Goal: Navigation & Orientation: Find specific page/section

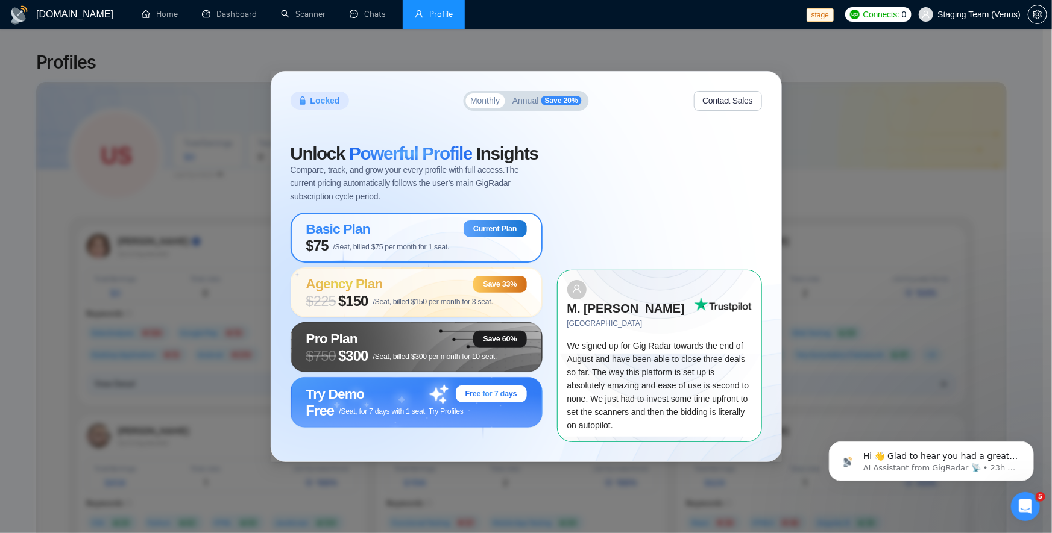
click at [410, 245] on span "$75 /Seat, billed $75 per month for 1 seat." at bounding box center [377, 245] width 143 height 17
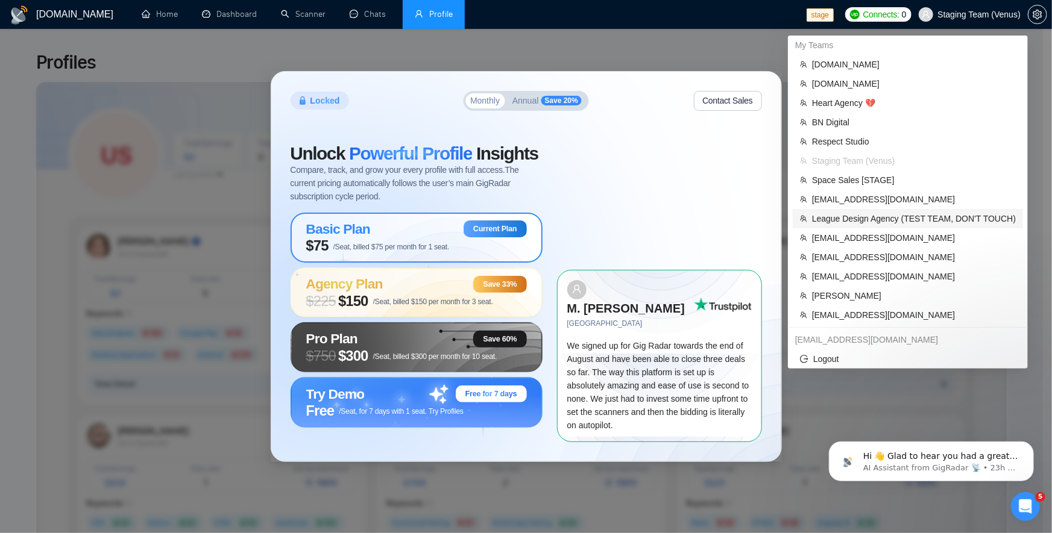
click at [899, 217] on span "League Design Agency (TEST TEAM, DON'T TOUCH)" at bounding box center [914, 218] width 204 height 13
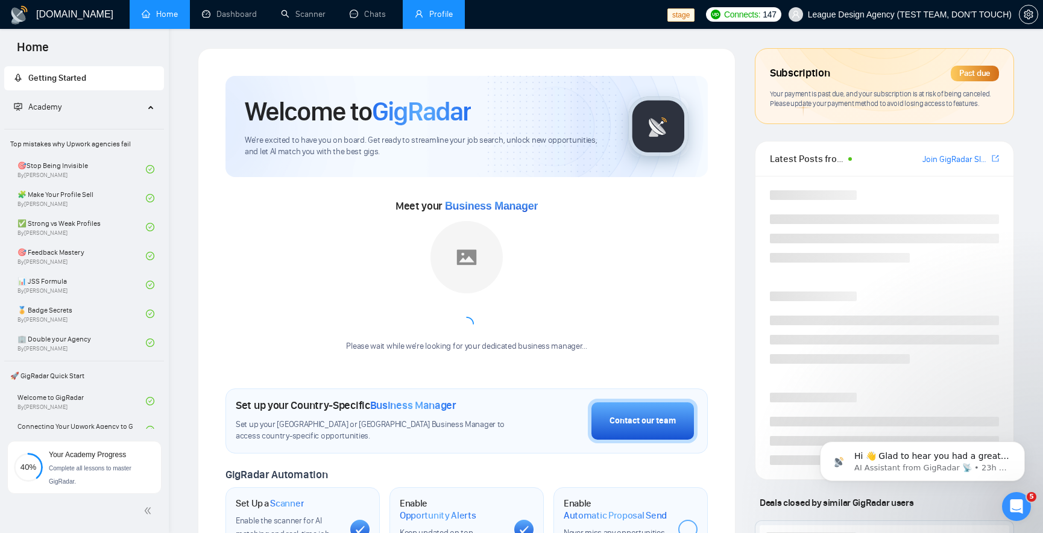
click at [429, 16] on link "Profile" at bounding box center [434, 14] width 38 height 10
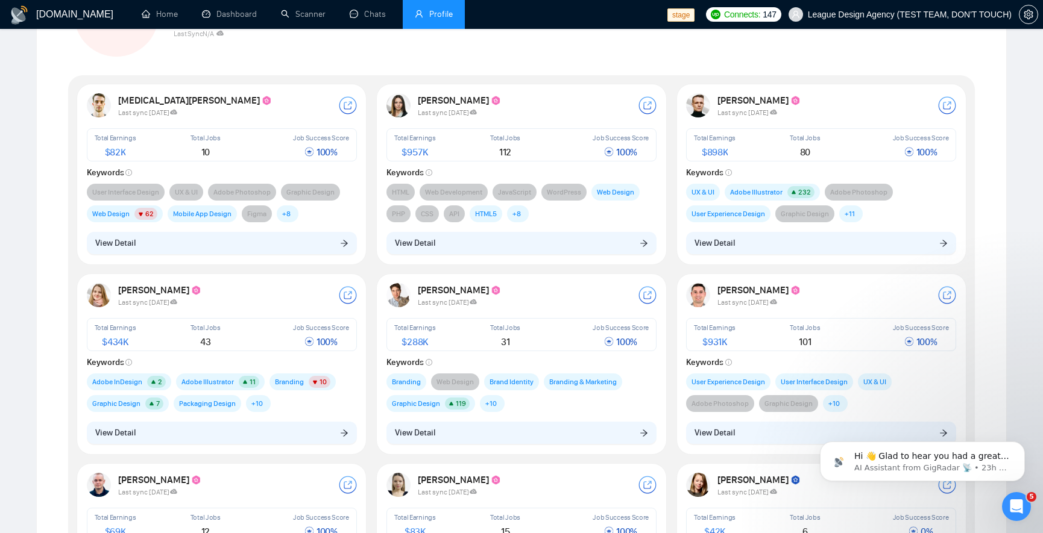
scroll to position [145, 0]
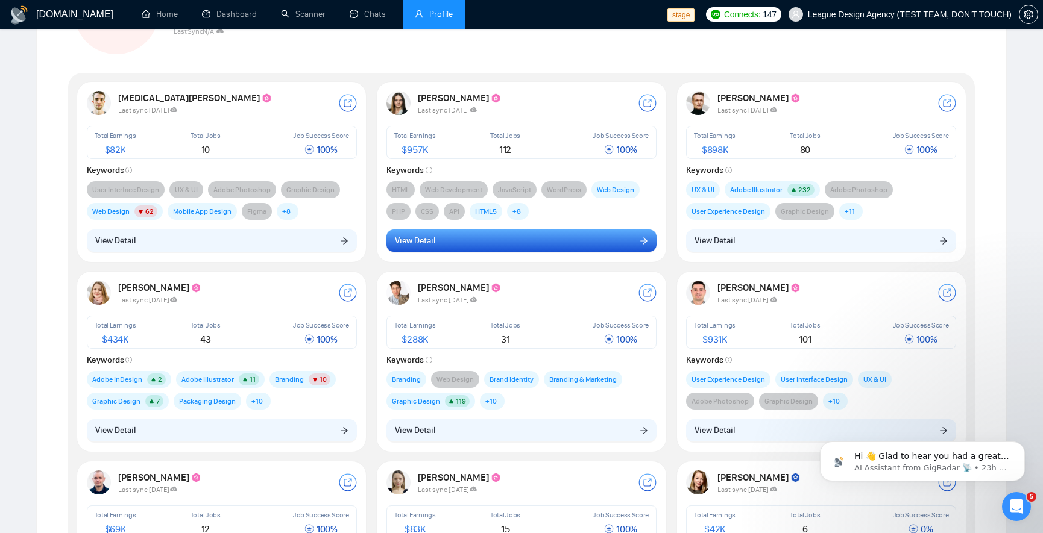
click at [577, 251] on button "View Detail" at bounding box center [521, 241] width 270 height 23
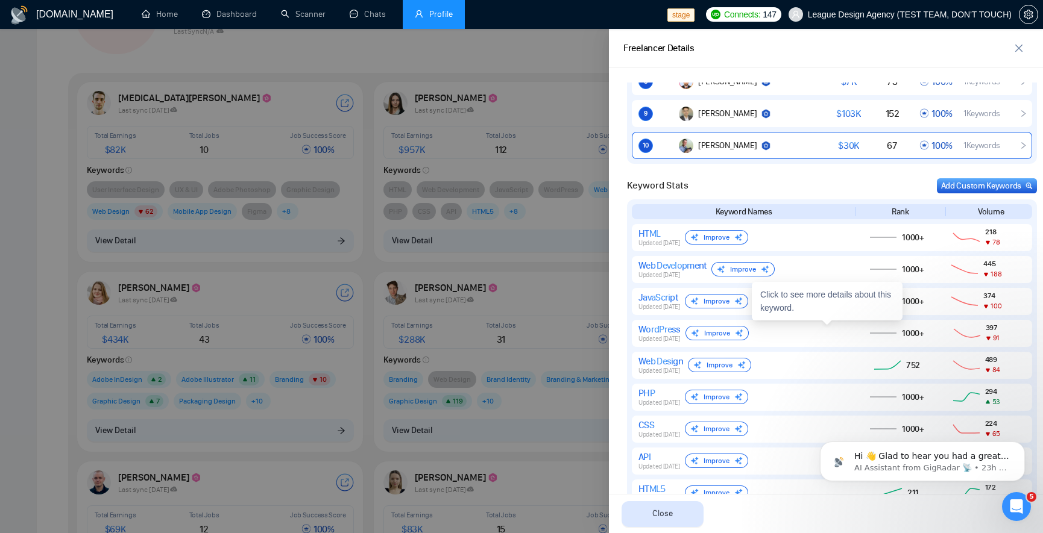
scroll to position [796, 0]
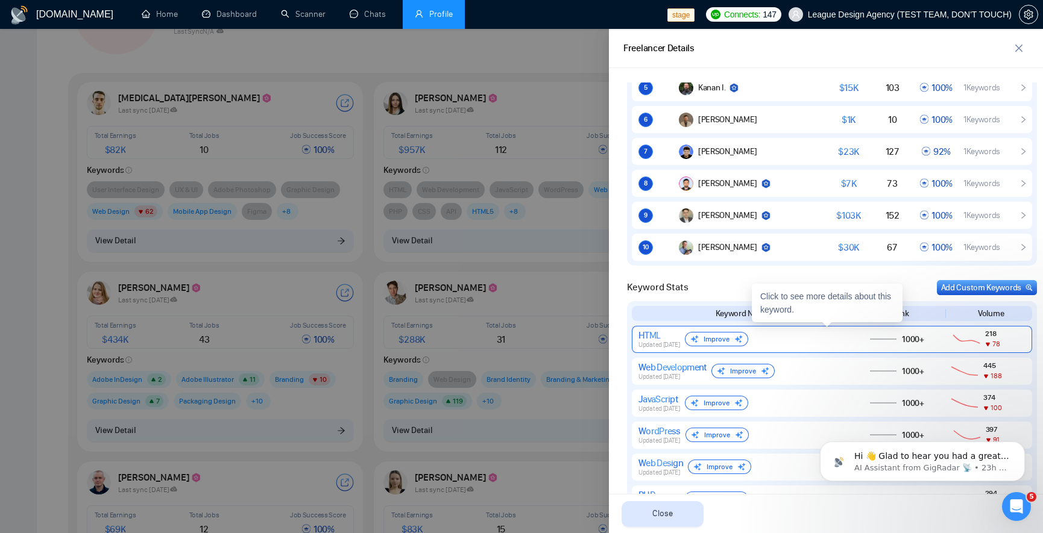
click at [813, 342] on div "HTML Updated [DATE] Improve" at bounding box center [742, 339] width 208 height 19
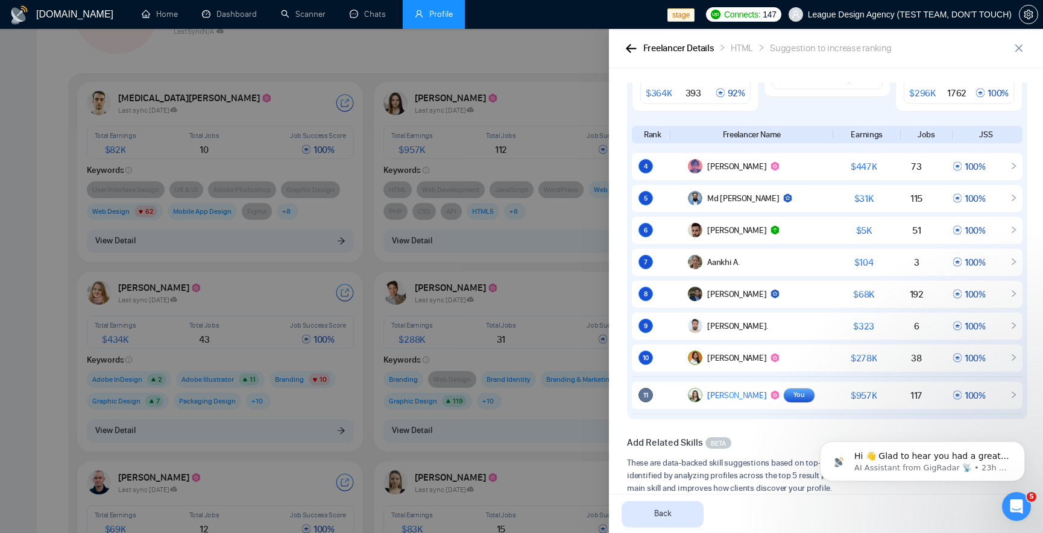
scroll to position [362, 0]
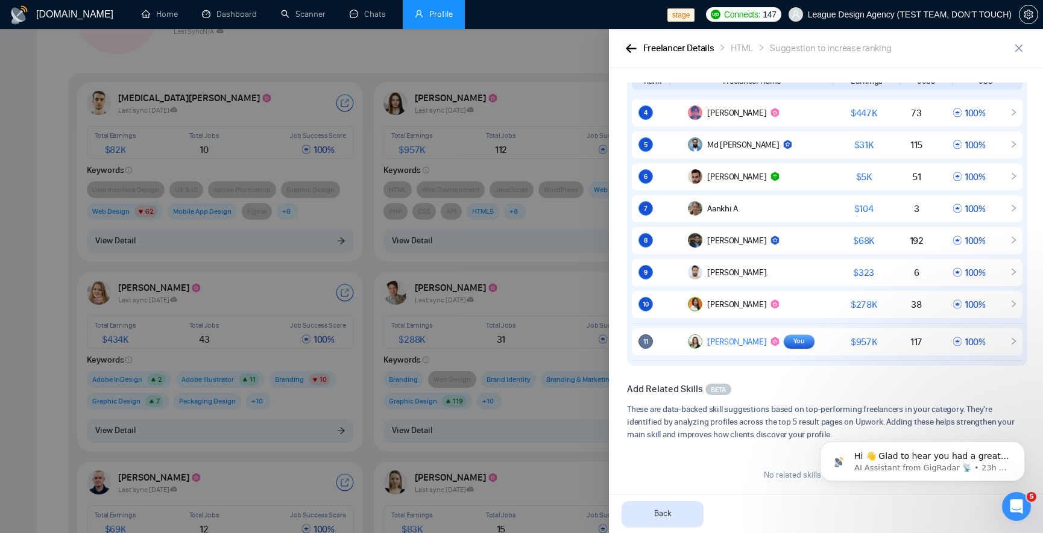
click at [633, 46] on icon "button" at bounding box center [631, 48] width 11 height 9
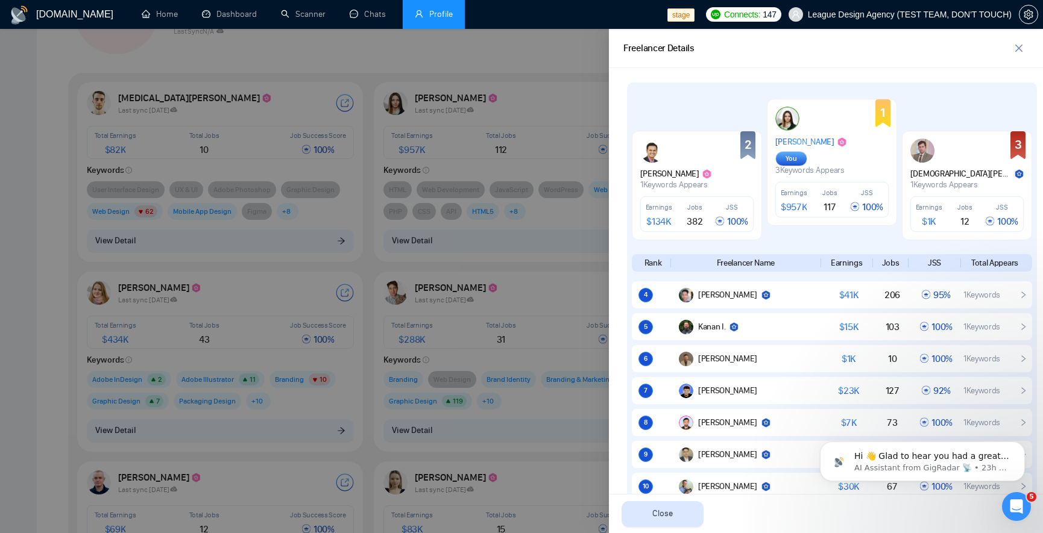
scroll to position [506, 0]
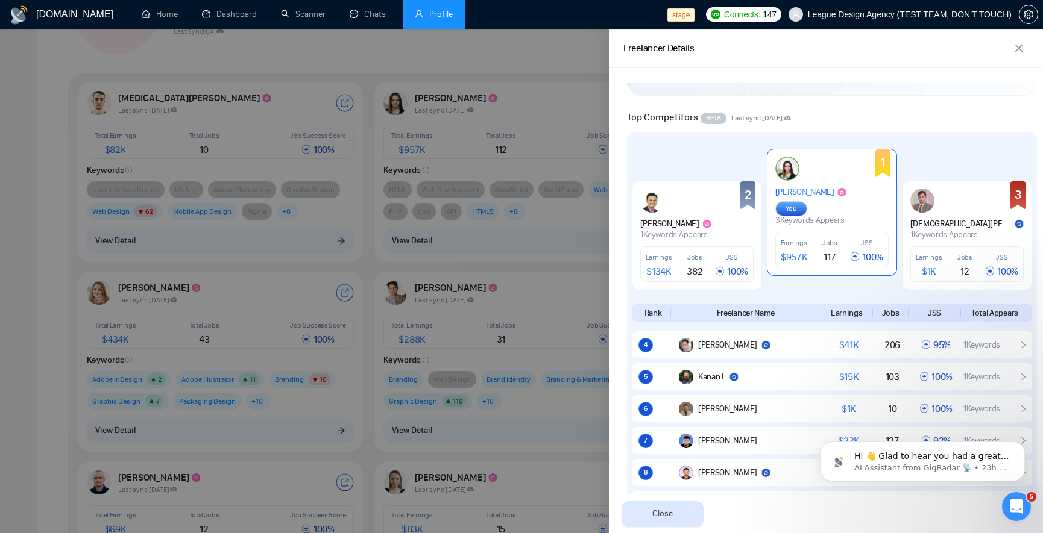
click at [823, 179] on div "[PERSON_NAME] You" at bounding box center [810, 187] width 71 height 60
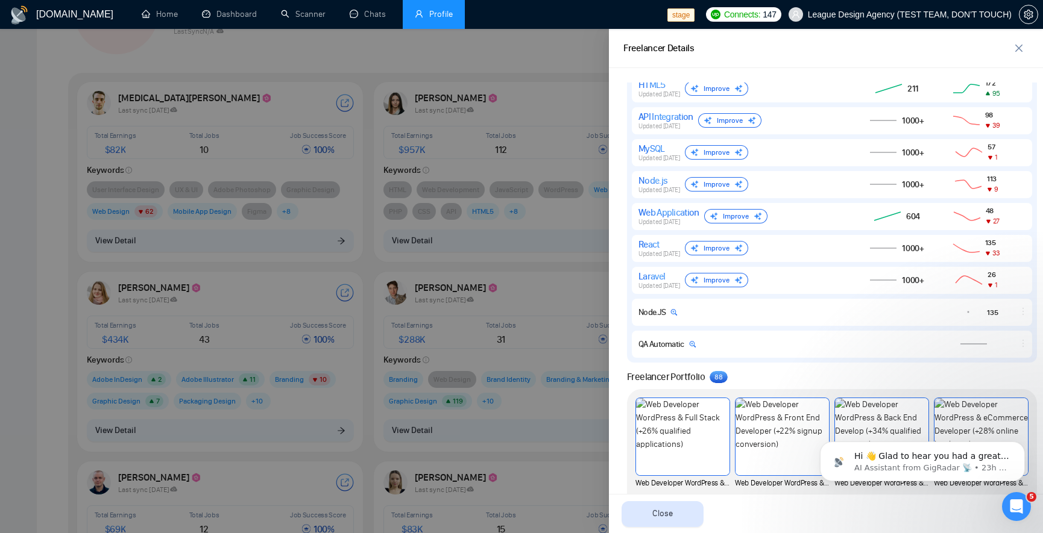
scroll to position [1157, 0]
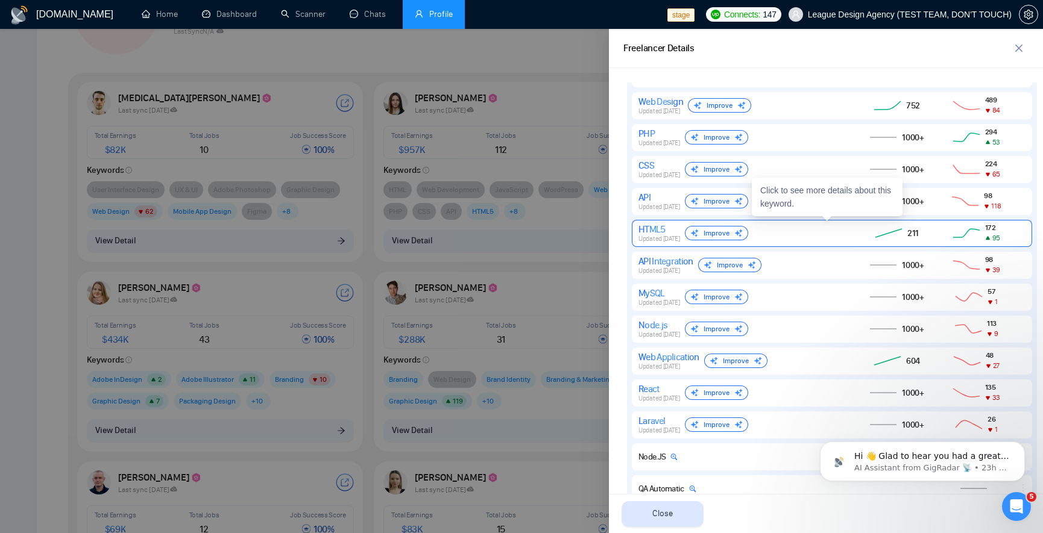
click at [780, 236] on div "HTML5 Updated [DATE] Improve" at bounding box center [742, 233] width 208 height 19
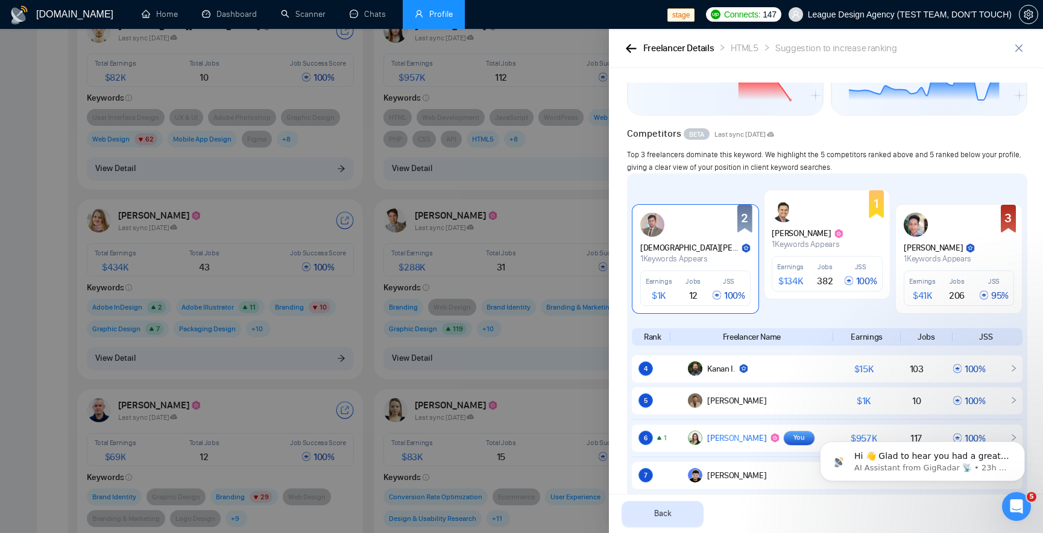
scroll to position [178, 0]
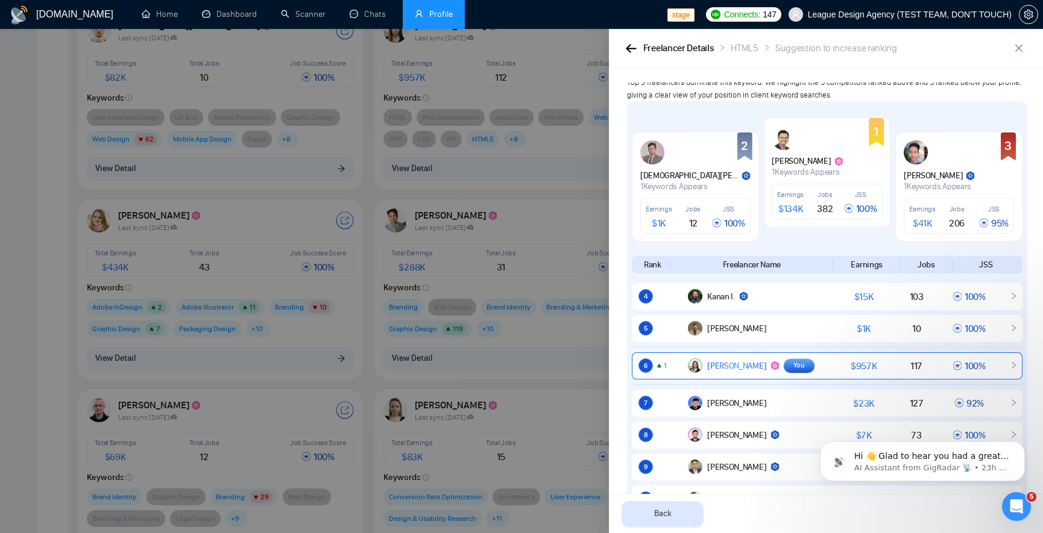
click at [1010, 369] on icon "right" at bounding box center [1014, 366] width 8 height 8
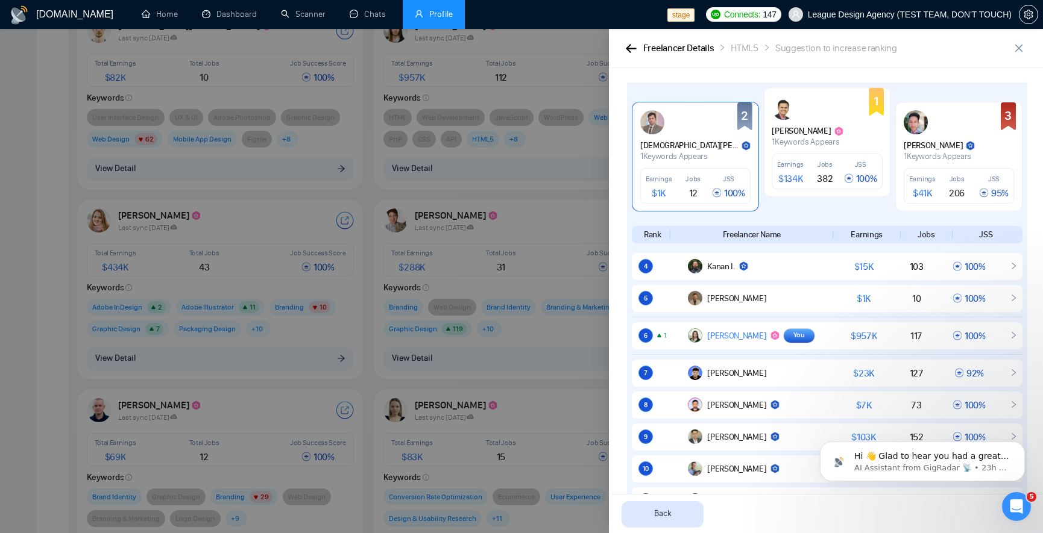
scroll to position [217, 0]
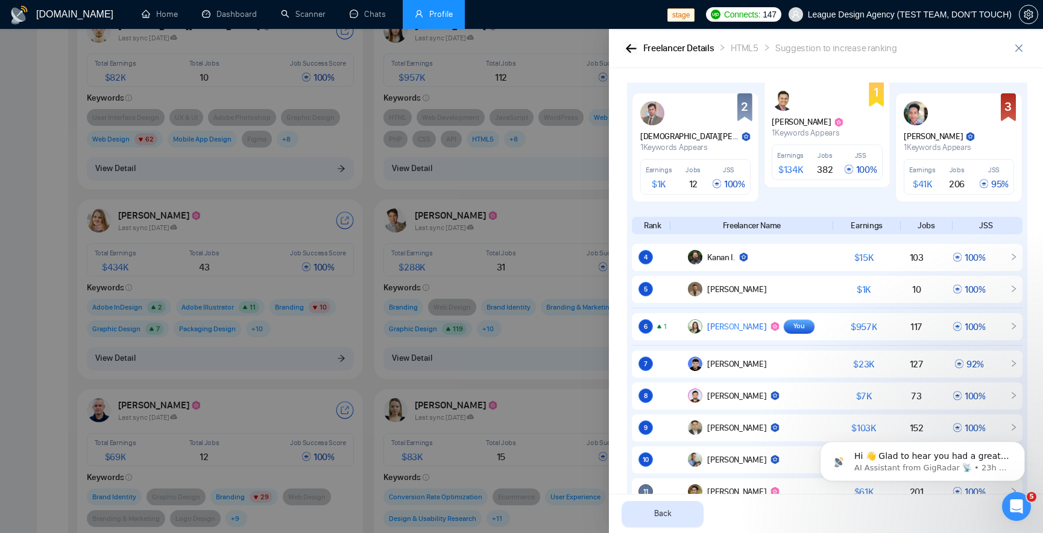
click at [633, 52] on icon "button" at bounding box center [631, 48] width 11 height 9
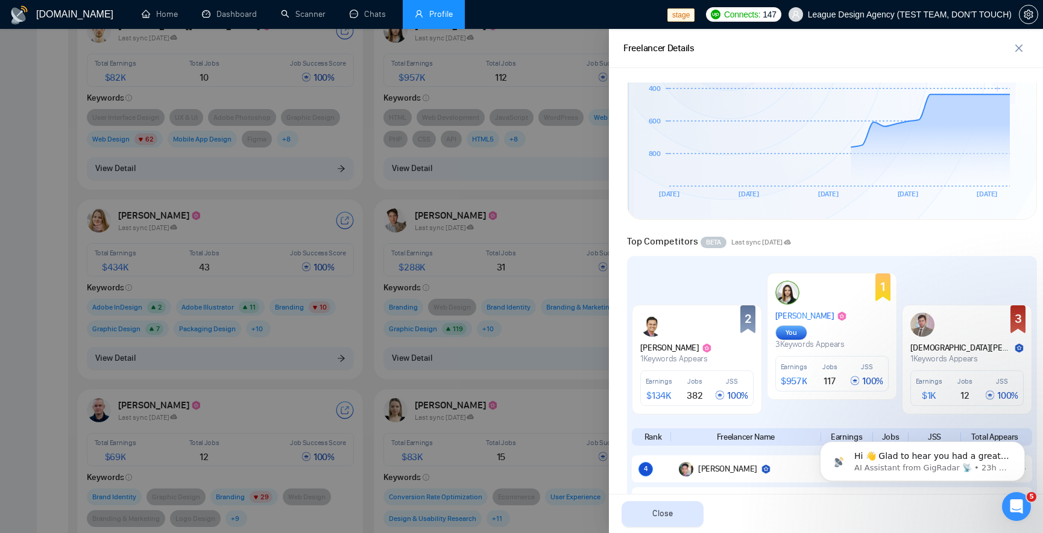
scroll to position [506, 0]
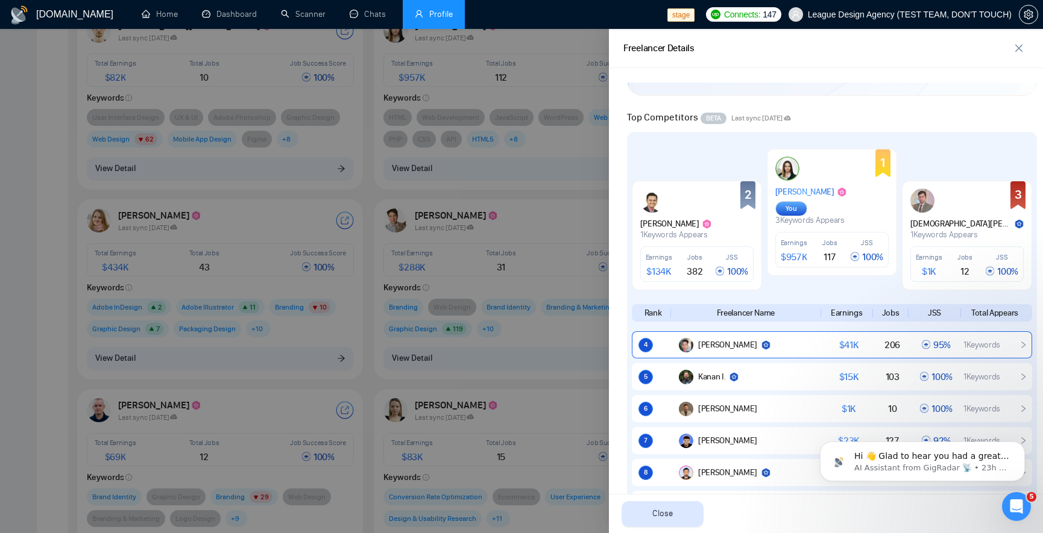
click at [953, 340] on div "4 [PERSON_NAME] $ 41K 206 95 % 1 Keywords" at bounding box center [832, 344] width 400 height 27
click at [537, 144] on div at bounding box center [521, 281] width 1043 height 504
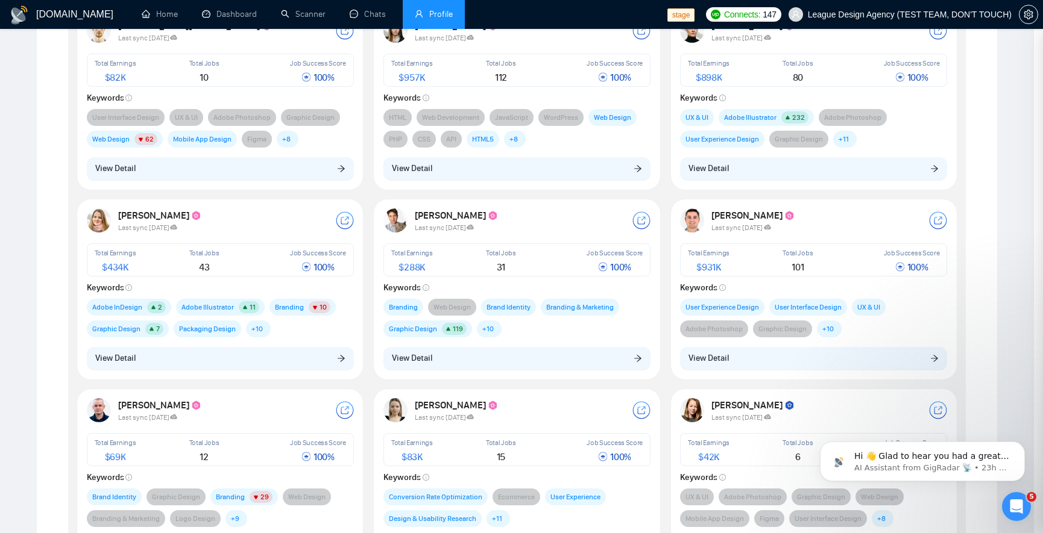
scroll to position [0, 0]
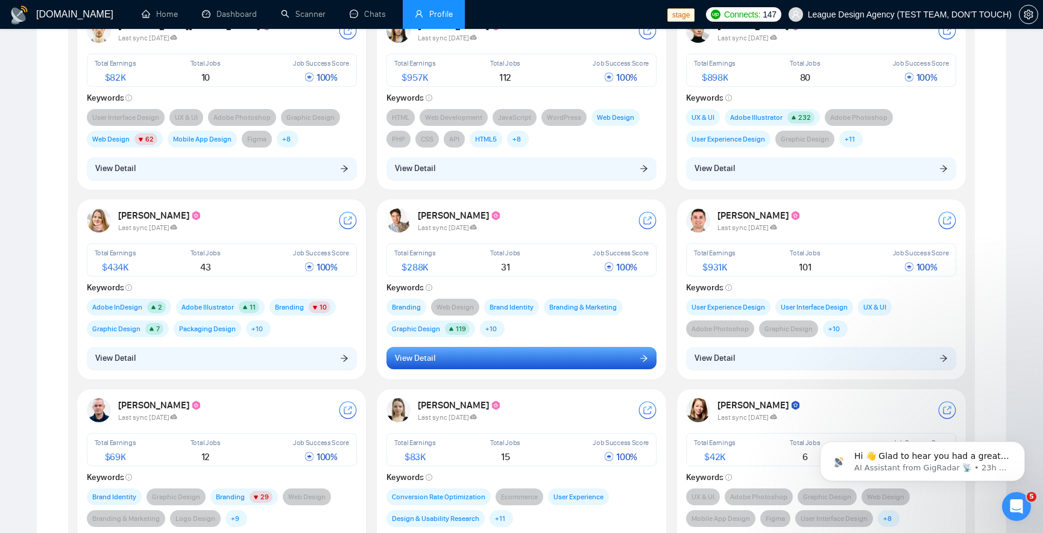
click at [522, 363] on button "View Detail" at bounding box center [521, 358] width 270 height 23
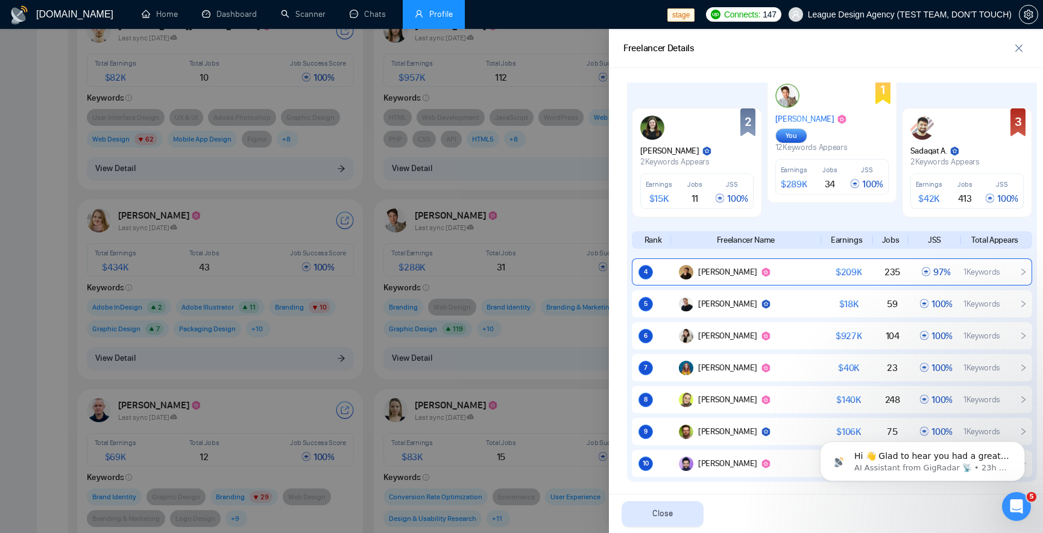
scroll to position [723, 0]
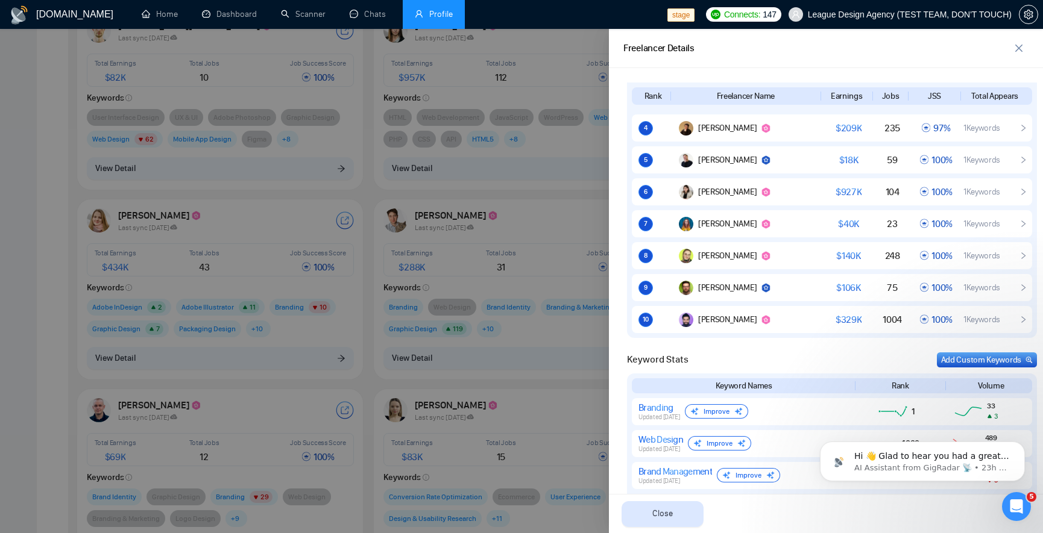
click at [300, 292] on div at bounding box center [521, 281] width 1043 height 504
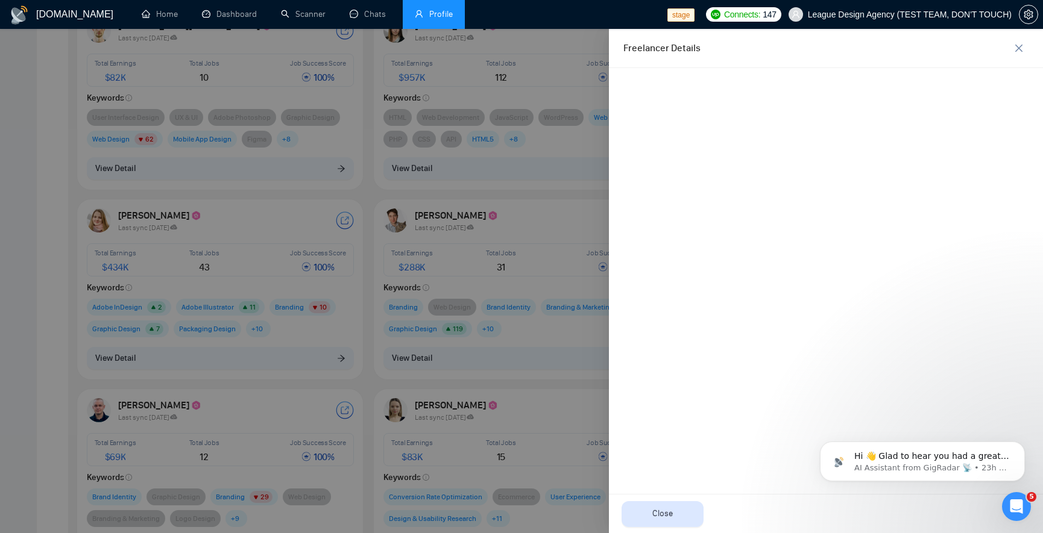
scroll to position [0, 0]
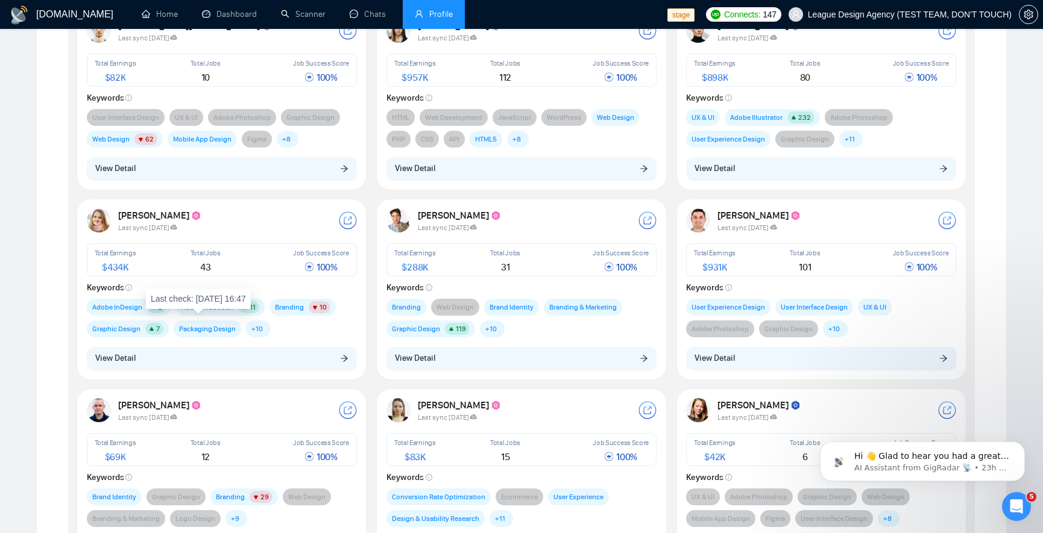
click at [204, 345] on div "[PERSON_NAME] Last sync [DATE] Total Earnings $ 434K Total Jobs 43 Job Success …" at bounding box center [222, 288] width 284 height 175
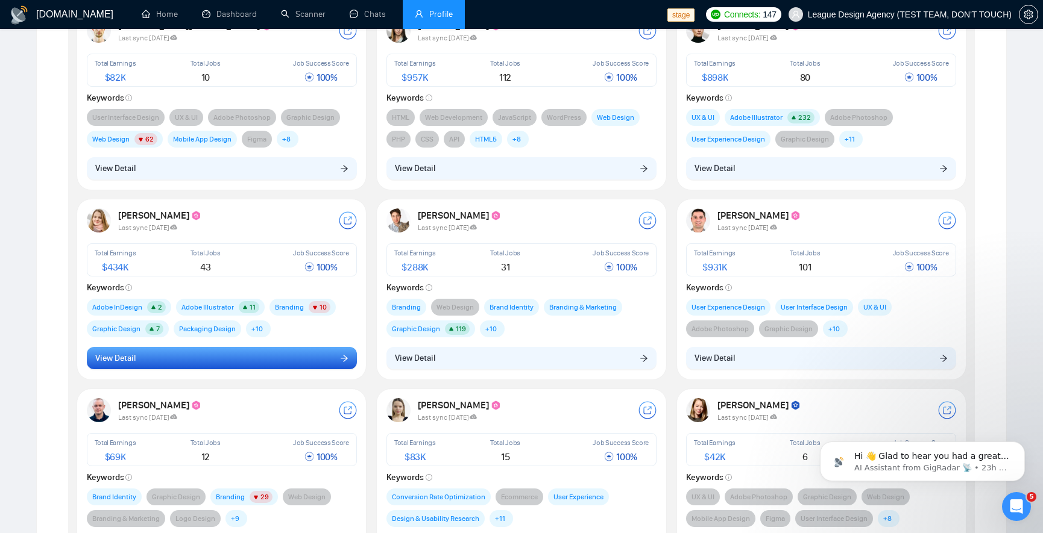
click at [204, 354] on button "View Detail" at bounding box center [222, 358] width 270 height 23
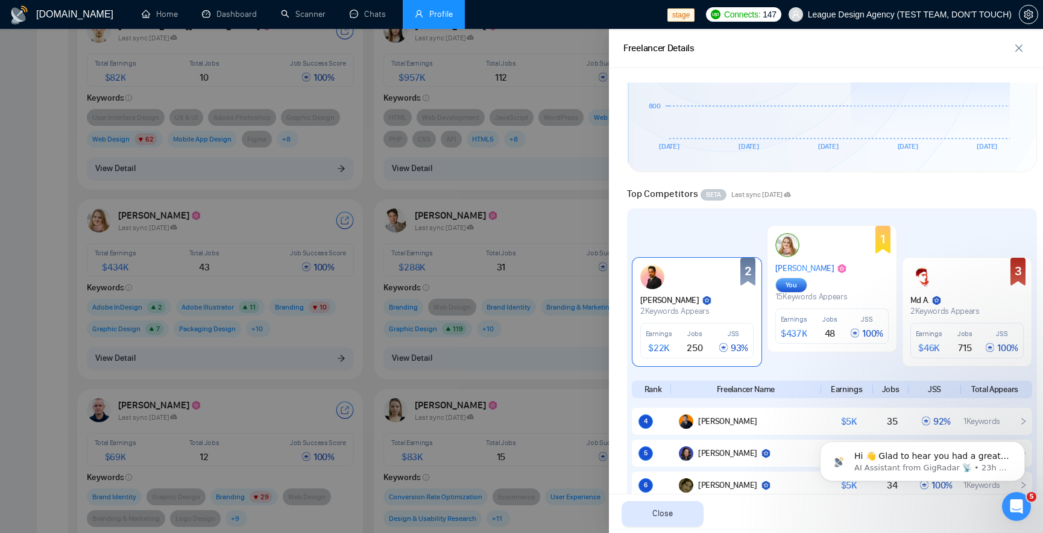
scroll to position [651, 0]
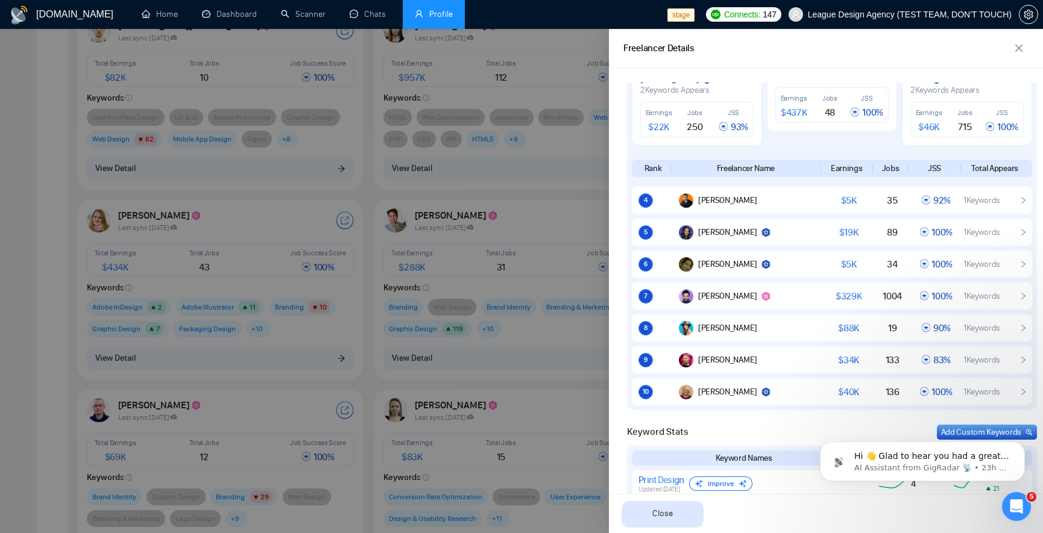
click at [434, 221] on div at bounding box center [521, 281] width 1043 height 504
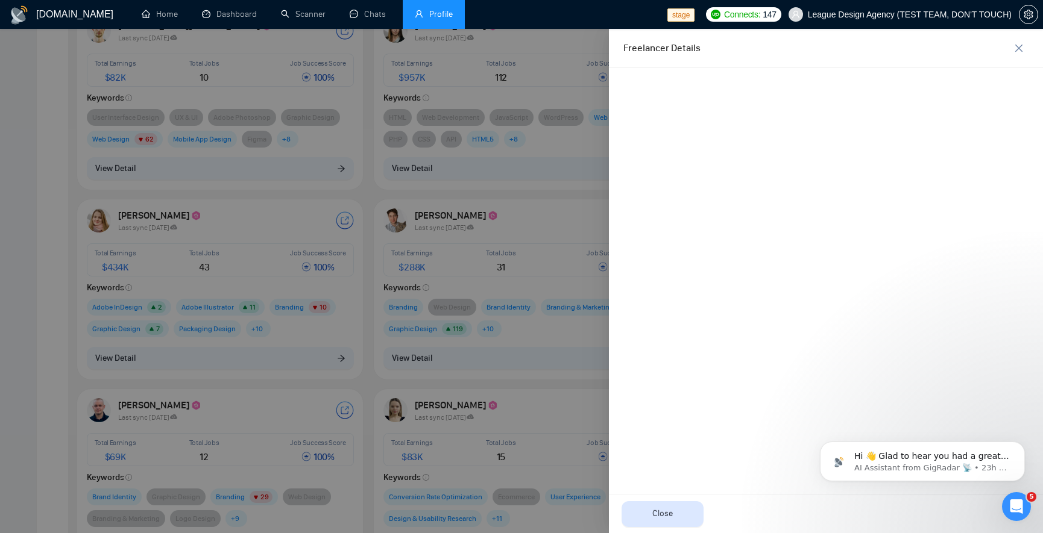
scroll to position [0, 0]
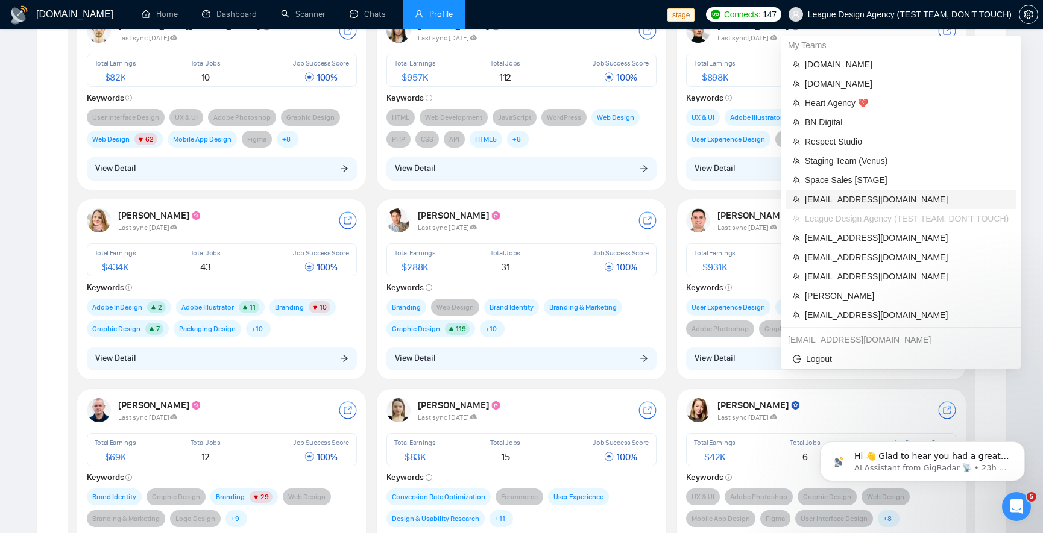
click at [903, 197] on span "[EMAIL_ADDRESS][DOMAIN_NAME]" at bounding box center [907, 199] width 204 height 13
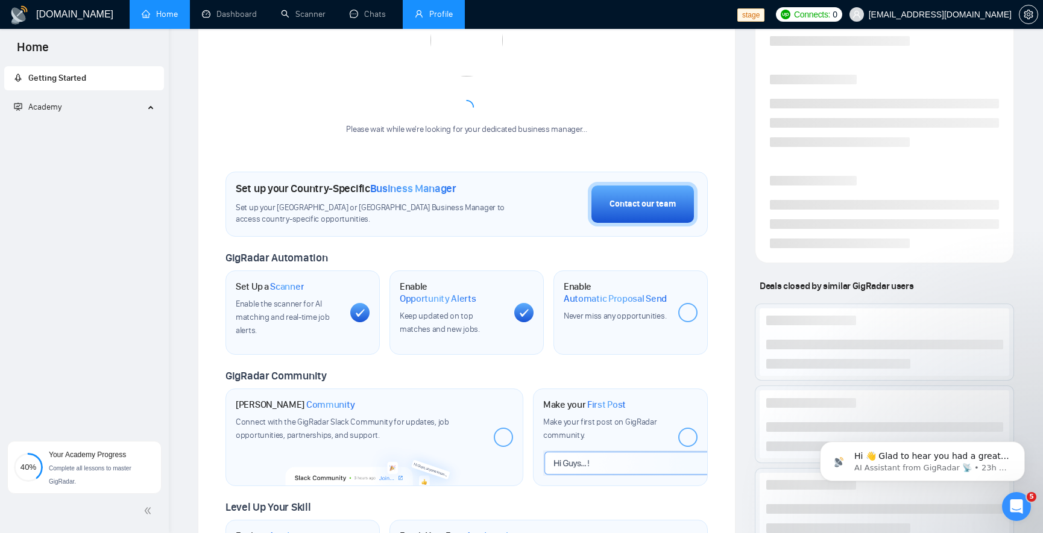
scroll to position [223, 0]
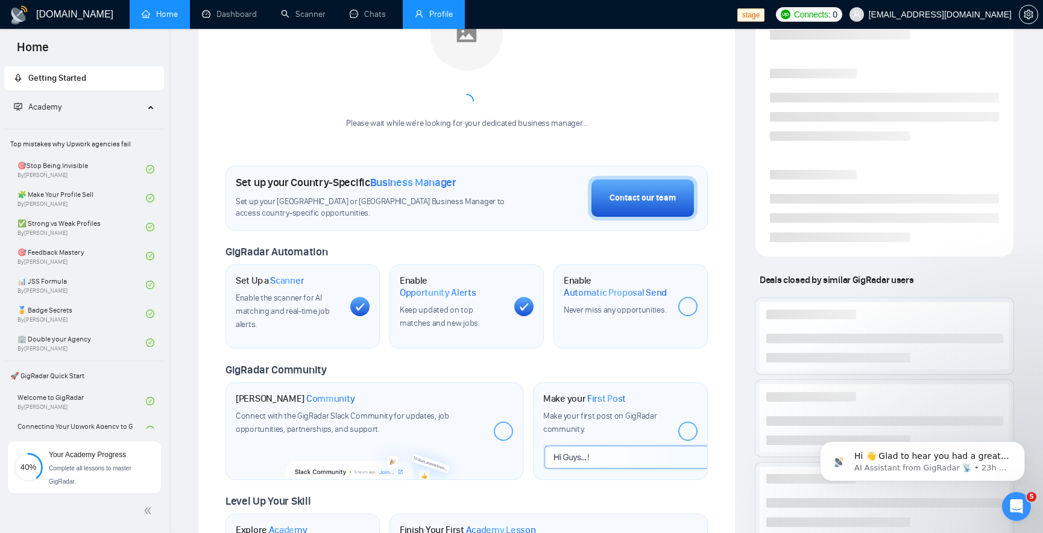
click at [435, 19] on link "Profile" at bounding box center [434, 14] width 38 height 10
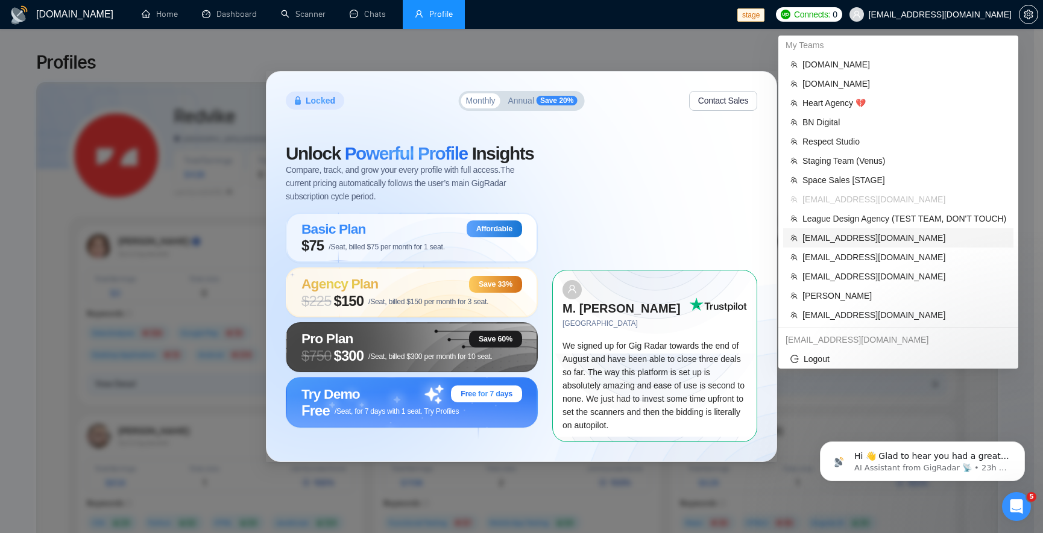
click at [921, 236] on span "[EMAIL_ADDRESS][DOMAIN_NAME]" at bounding box center [904, 237] width 204 height 13
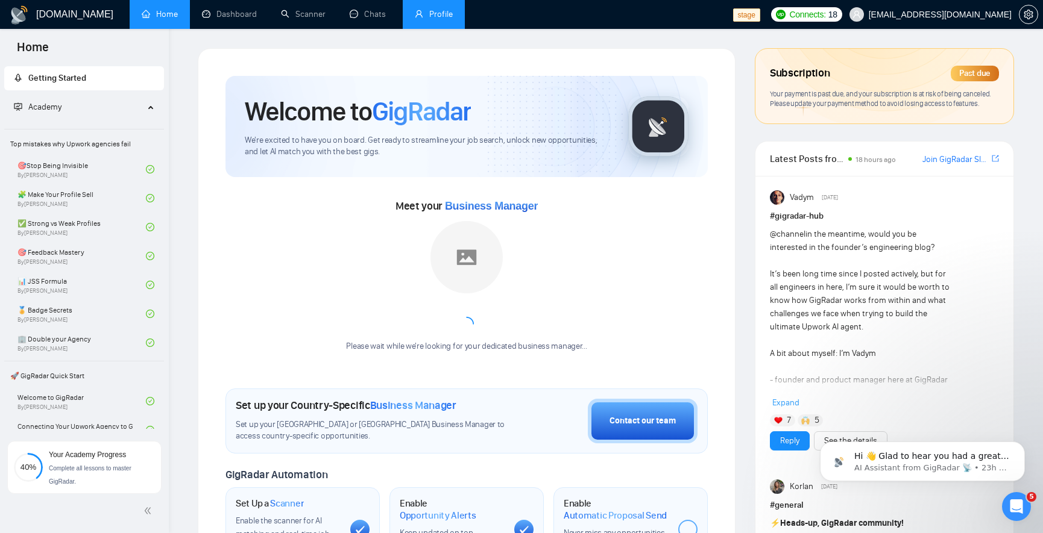
click at [429, 16] on link "Profile" at bounding box center [434, 14] width 38 height 10
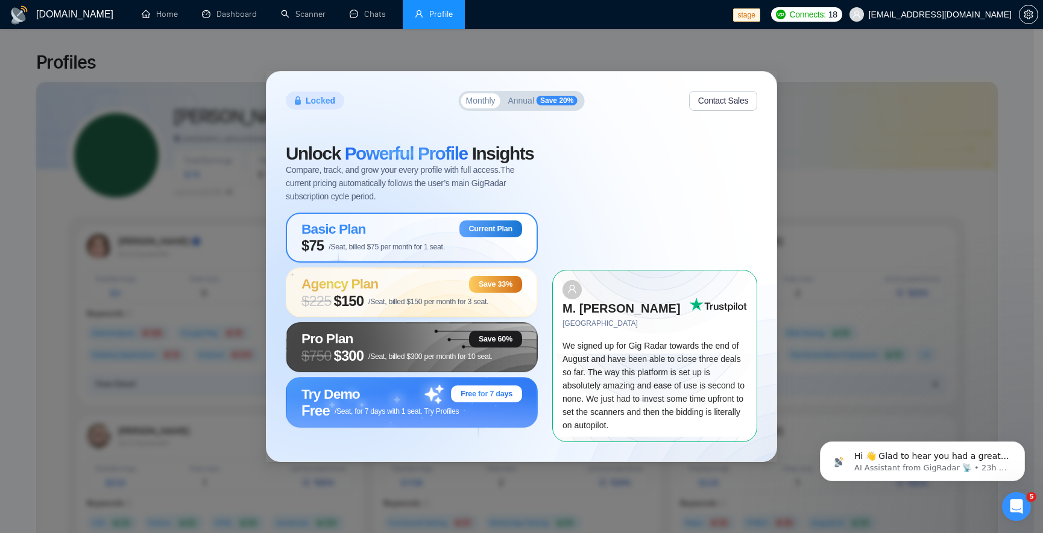
click at [372, 237] on div "Basic Plan Current Plan" at bounding box center [411, 229] width 221 height 17
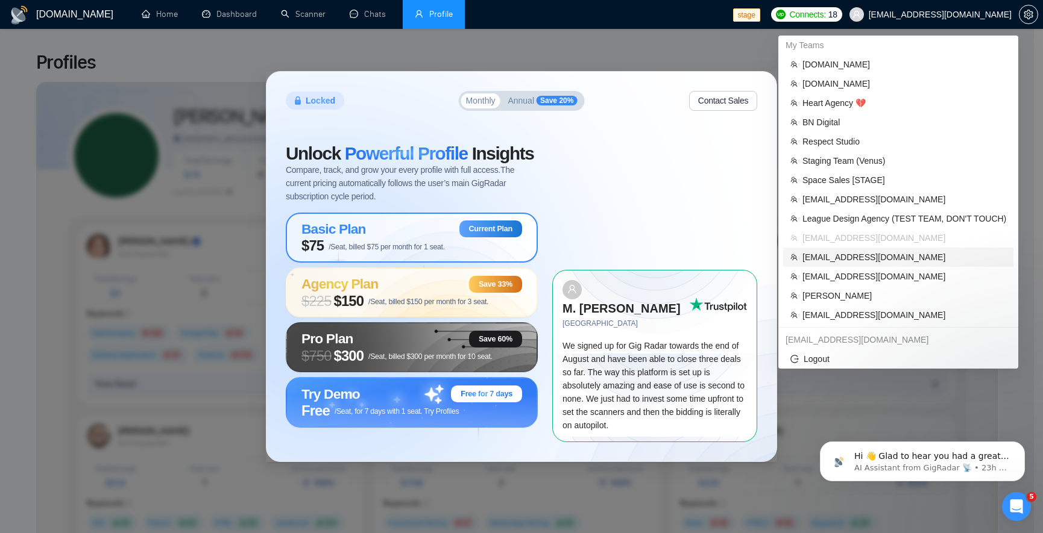
click at [874, 255] on span "[EMAIL_ADDRESS][DOMAIN_NAME]" at bounding box center [904, 257] width 204 height 13
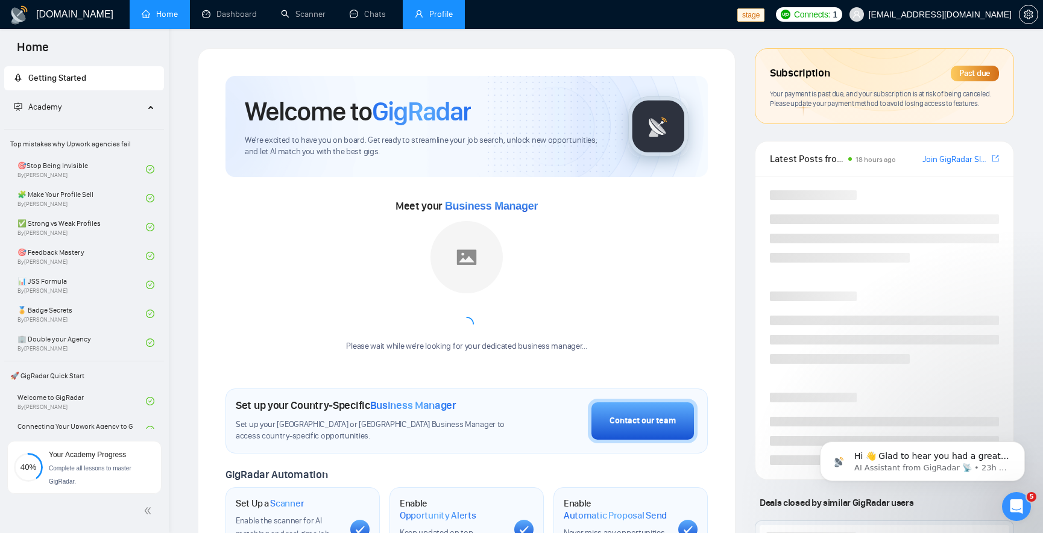
click at [471, 20] on ul "Home Dashboard Scanner Chats Profile" at bounding box center [431, 14] width 612 height 29
click at [448, 16] on link "Profile" at bounding box center [434, 14] width 38 height 10
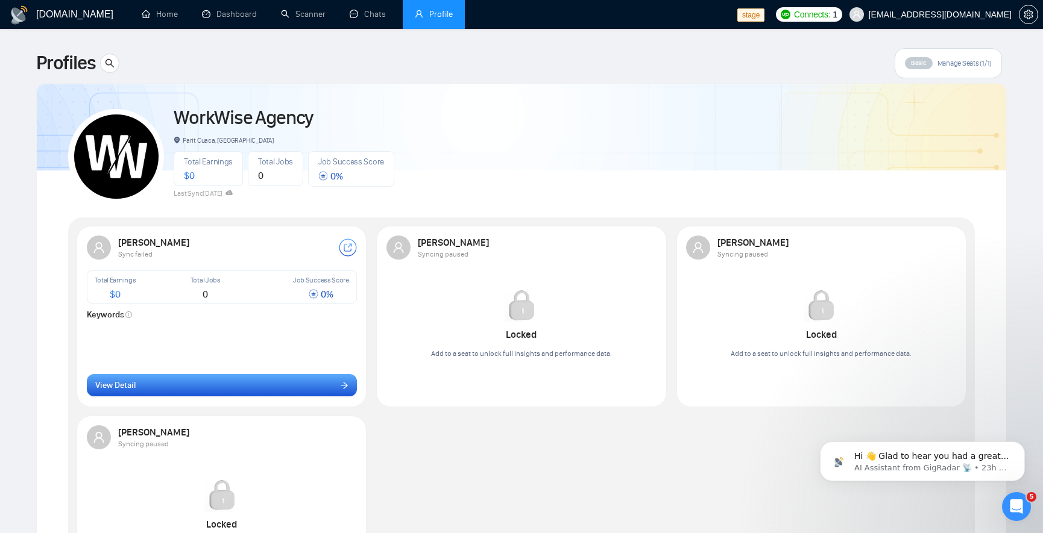
click at [301, 386] on button "View Detail" at bounding box center [222, 385] width 270 height 23
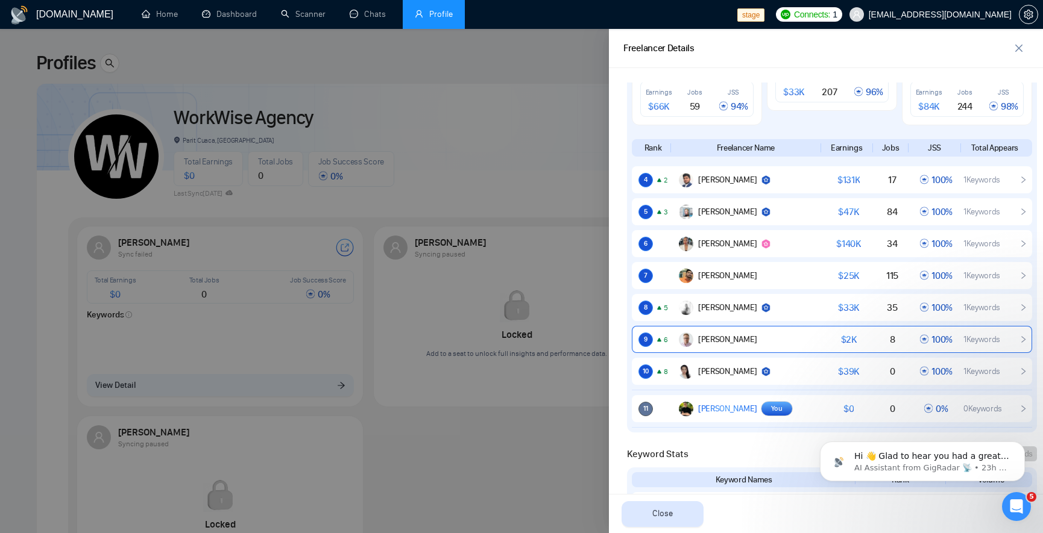
scroll to position [796, 0]
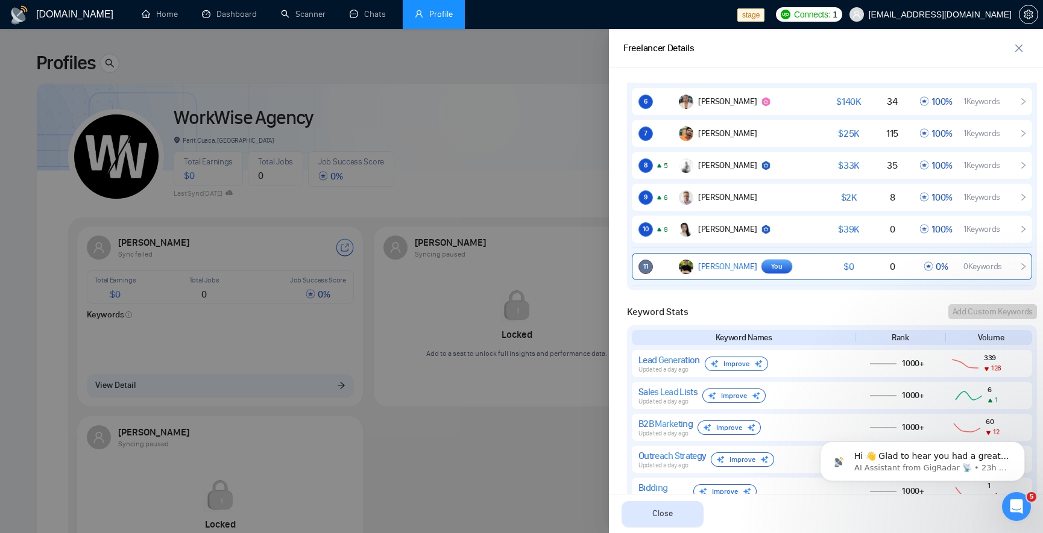
click at [757, 268] on span "[PERSON_NAME]" at bounding box center [727, 267] width 59 height 10
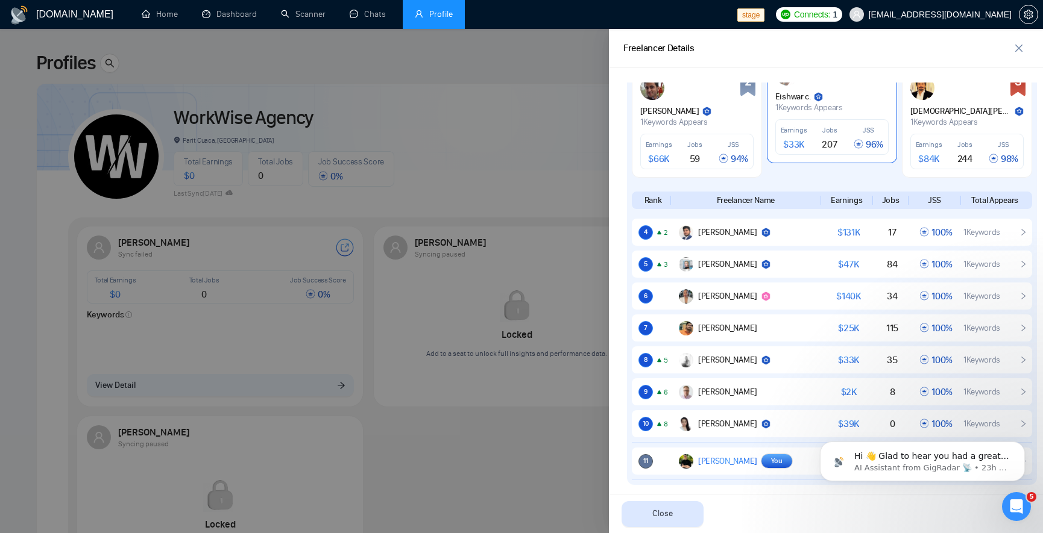
scroll to position [579, 0]
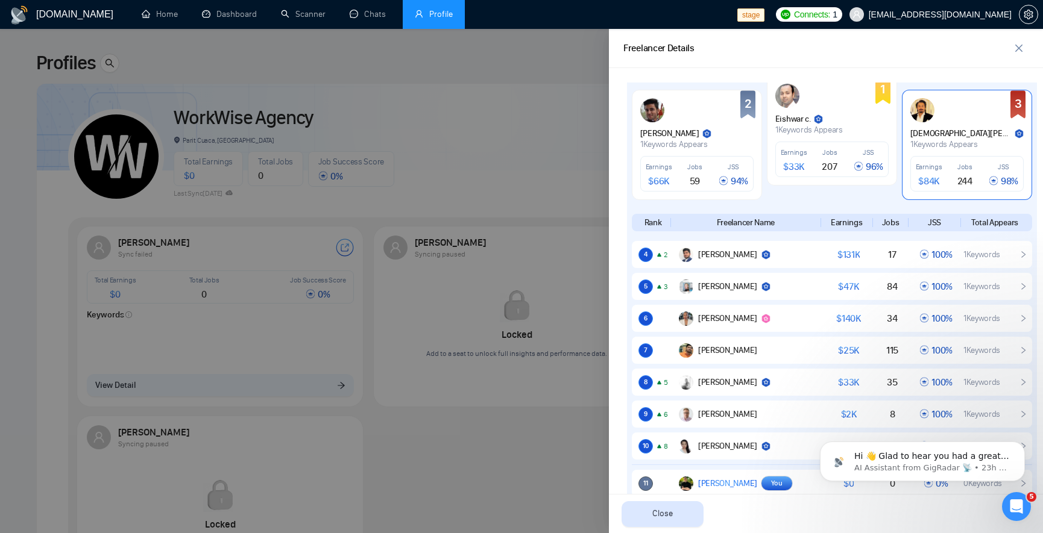
click at [972, 126] on div "[DEMOGRAPHIC_DATA][PERSON_NAME] 1 Keywords Appears" at bounding box center [966, 123] width 113 height 51
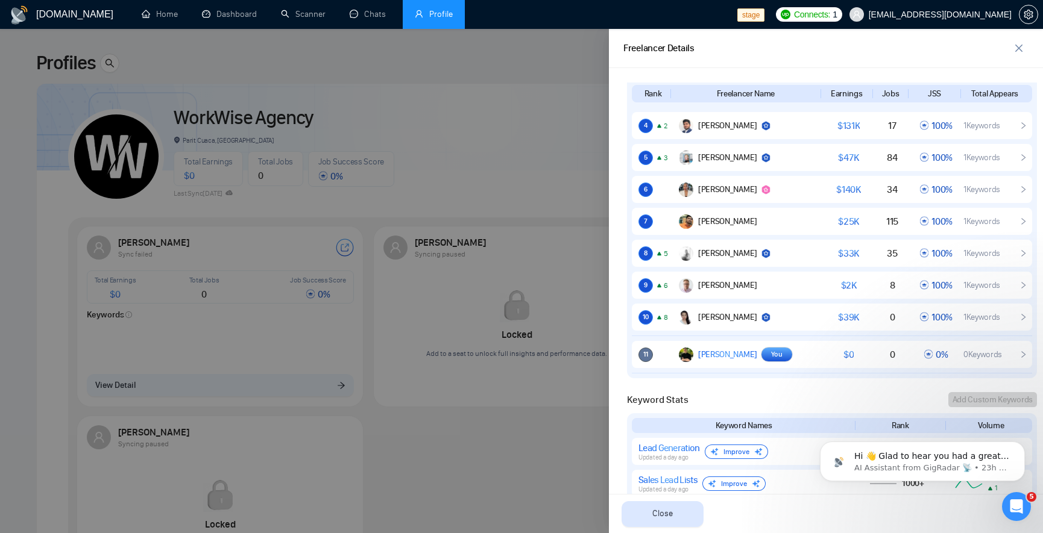
scroll to position [868, 0]
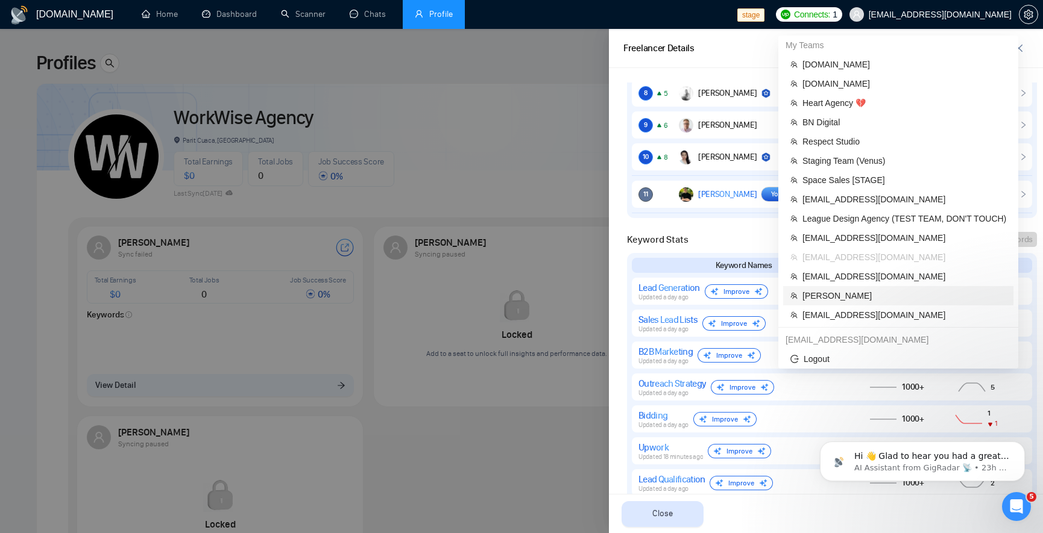
click at [858, 293] on span "[PERSON_NAME]" at bounding box center [904, 295] width 204 height 13
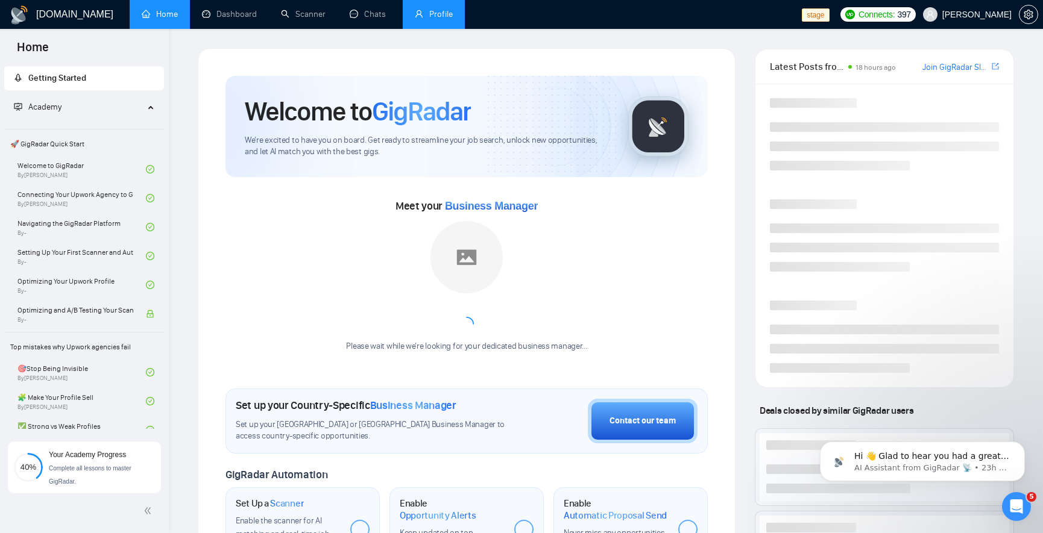
click at [438, 18] on link "Profile" at bounding box center [434, 14] width 38 height 10
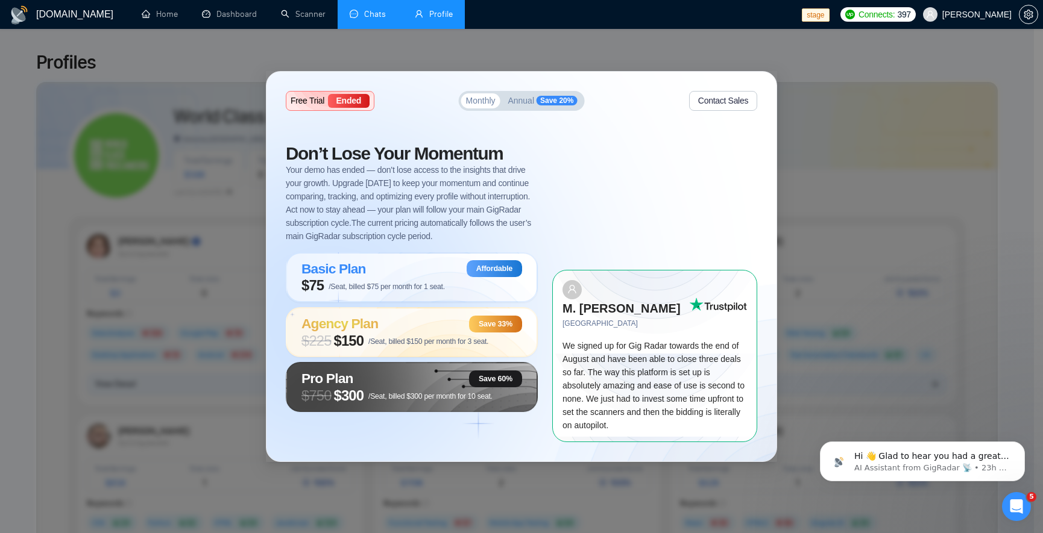
click at [364, 18] on link "Chats" at bounding box center [370, 14] width 41 height 10
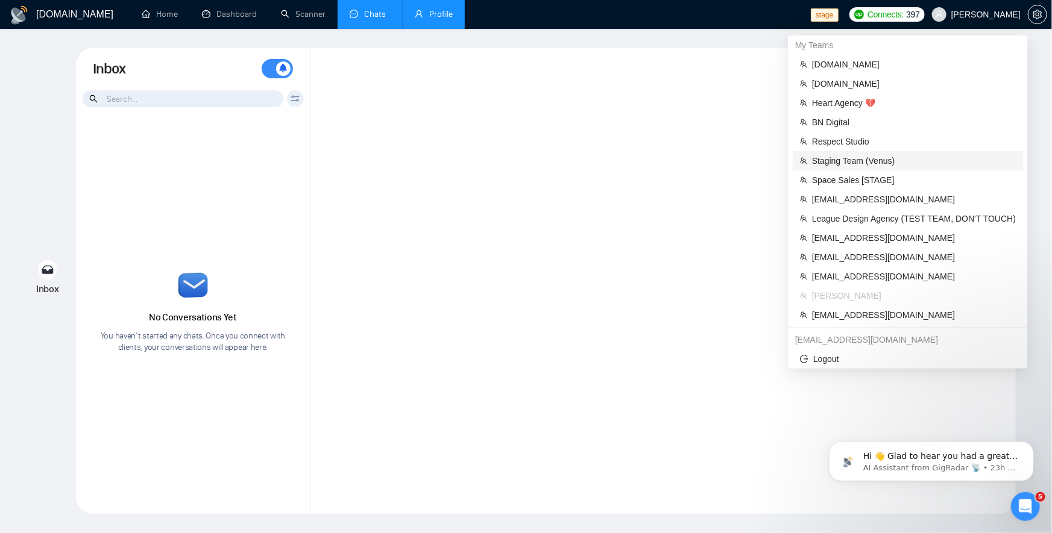
click at [862, 159] on span "Staging Team (Venus)" at bounding box center [914, 160] width 204 height 13
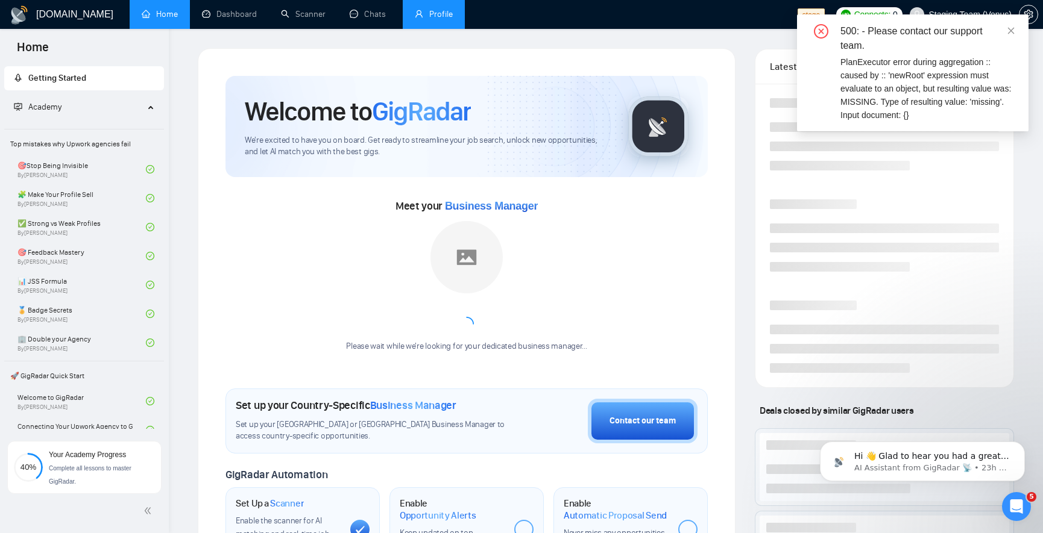
click at [447, 14] on link "Profile" at bounding box center [434, 14] width 38 height 10
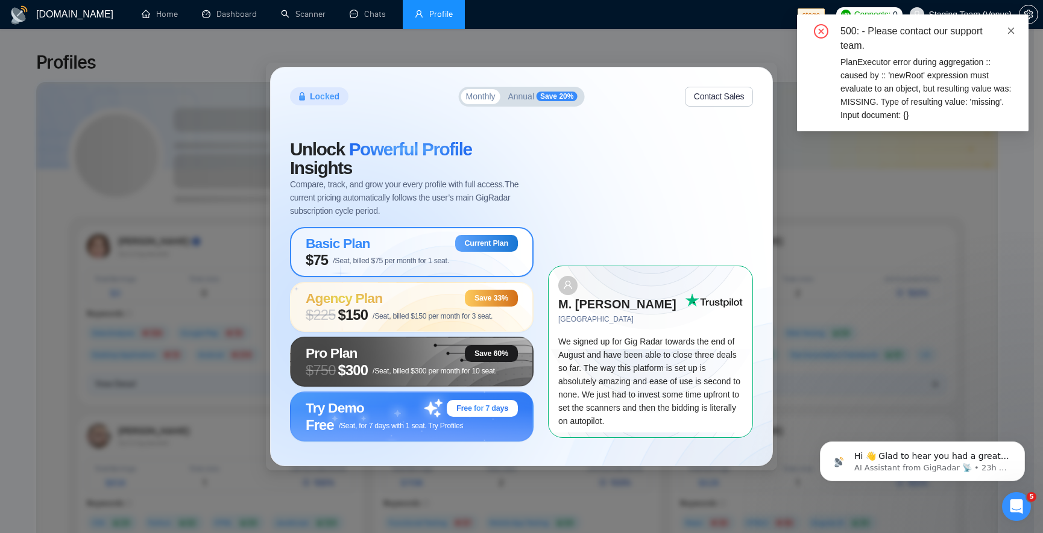
click at [1011, 31] on icon "close" at bounding box center [1011, 31] width 8 height 8
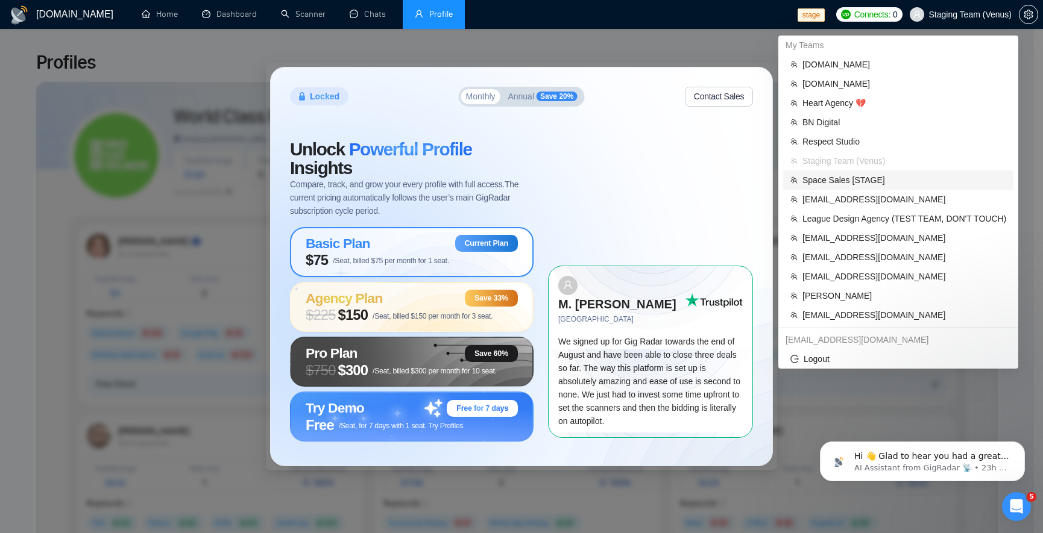
click at [862, 181] on span "Space Sales [STAGE]" at bounding box center [904, 180] width 204 height 13
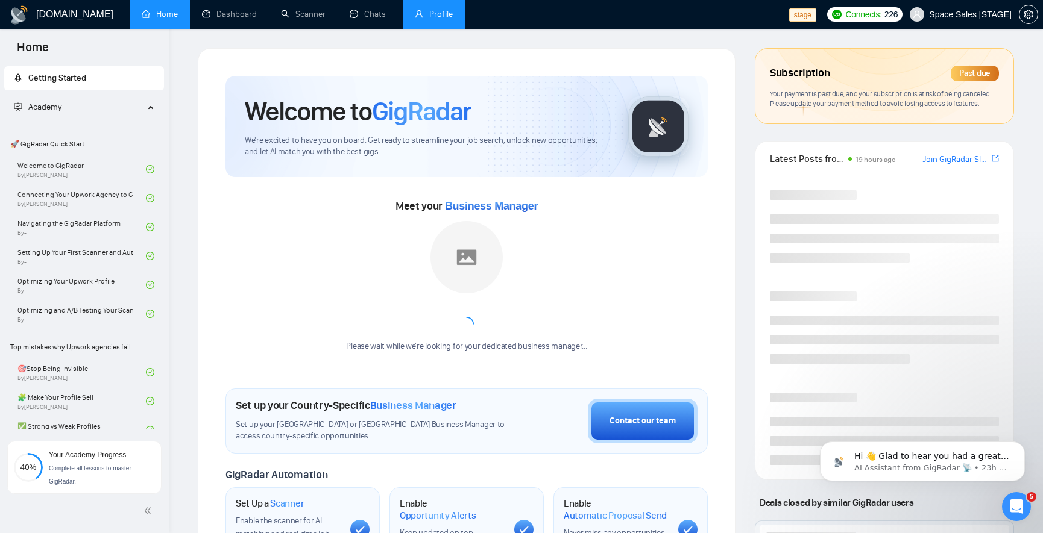
click at [443, 19] on link "Profile" at bounding box center [434, 14] width 38 height 10
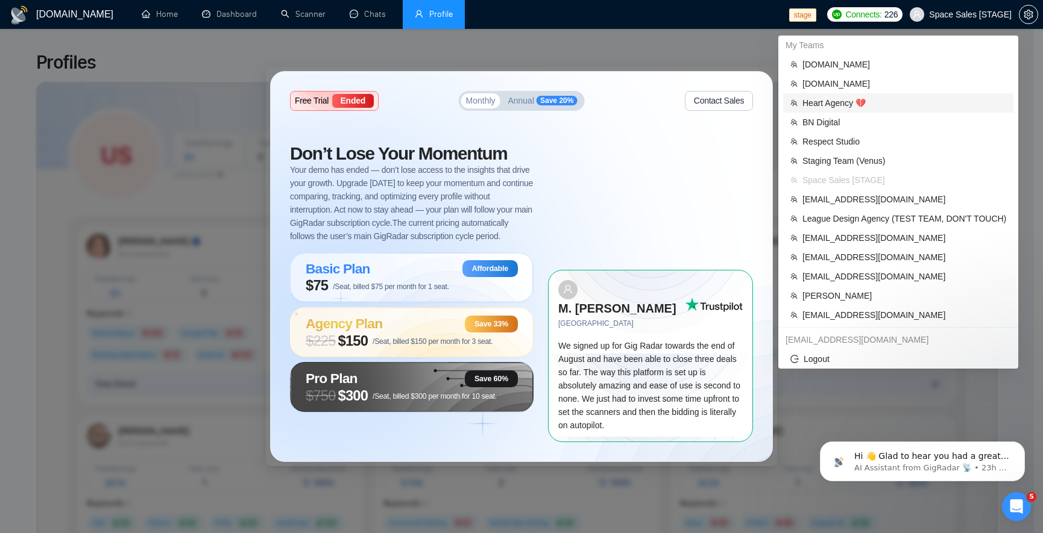
click at [862, 101] on span "Heart Agency 💔" at bounding box center [904, 102] width 204 height 13
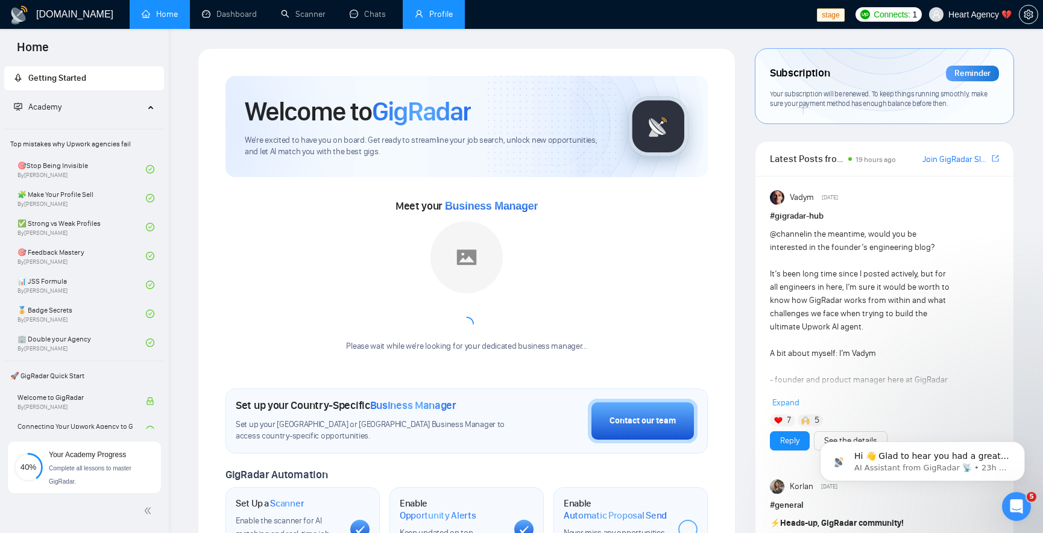
click at [436, 19] on link "Profile" at bounding box center [434, 14] width 38 height 10
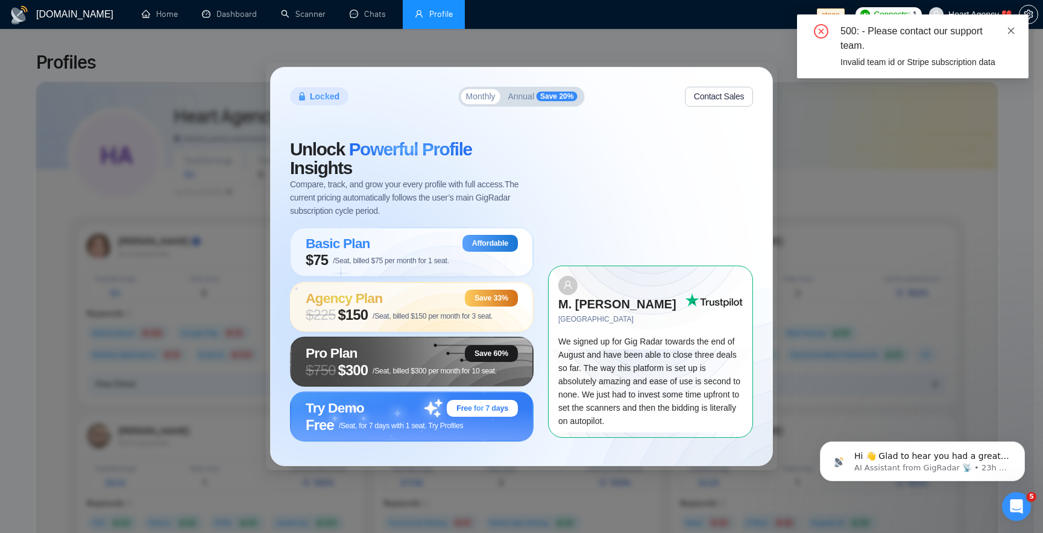
click at [1008, 30] on icon "close" at bounding box center [1011, 31] width 8 height 8
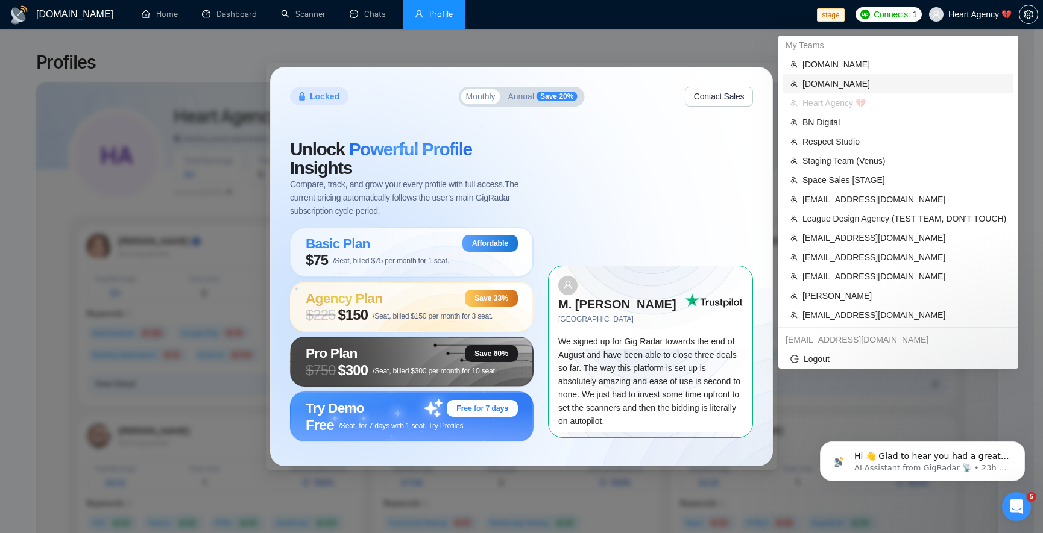
click at [857, 81] on span "[DOMAIN_NAME]" at bounding box center [904, 83] width 204 height 13
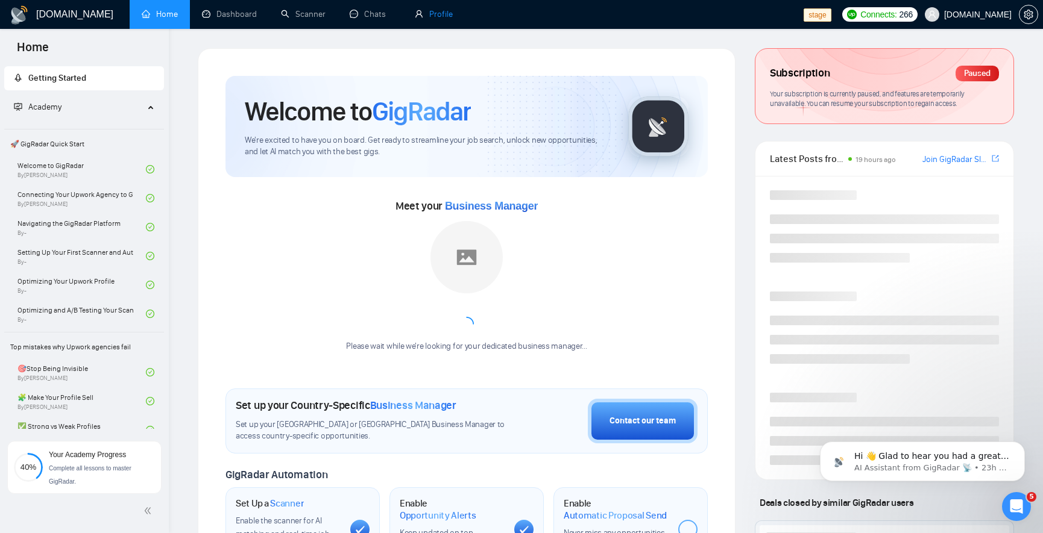
click at [444, 10] on link "Profile" at bounding box center [434, 14] width 38 height 10
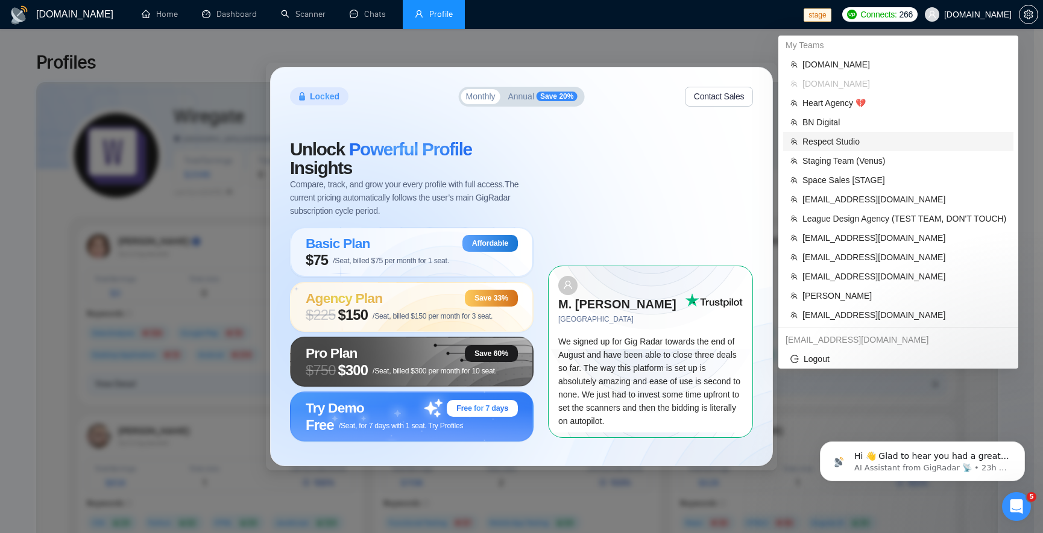
click at [843, 140] on span "Respect Studio" at bounding box center [904, 141] width 204 height 13
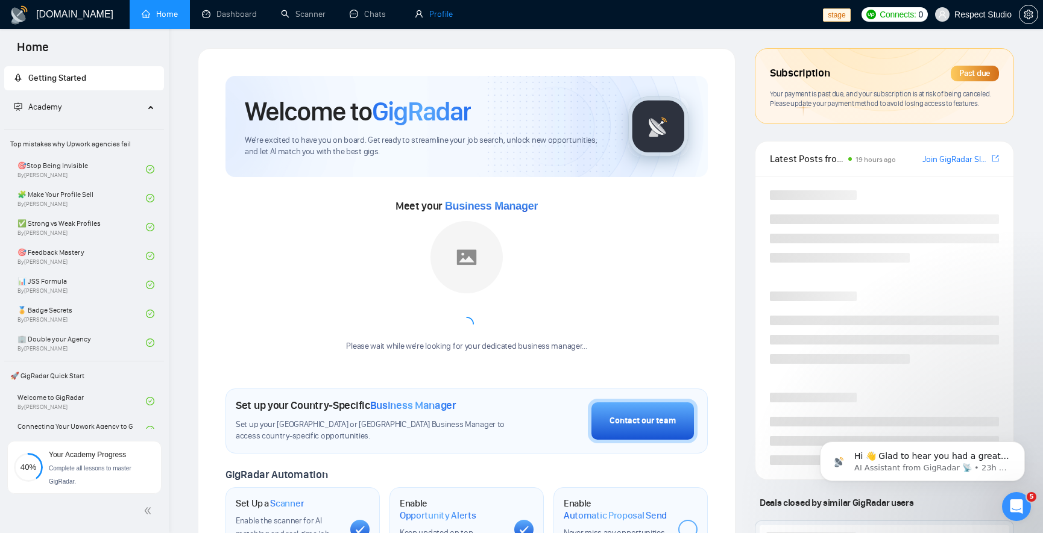
click at [430, 10] on link "Profile" at bounding box center [434, 14] width 38 height 10
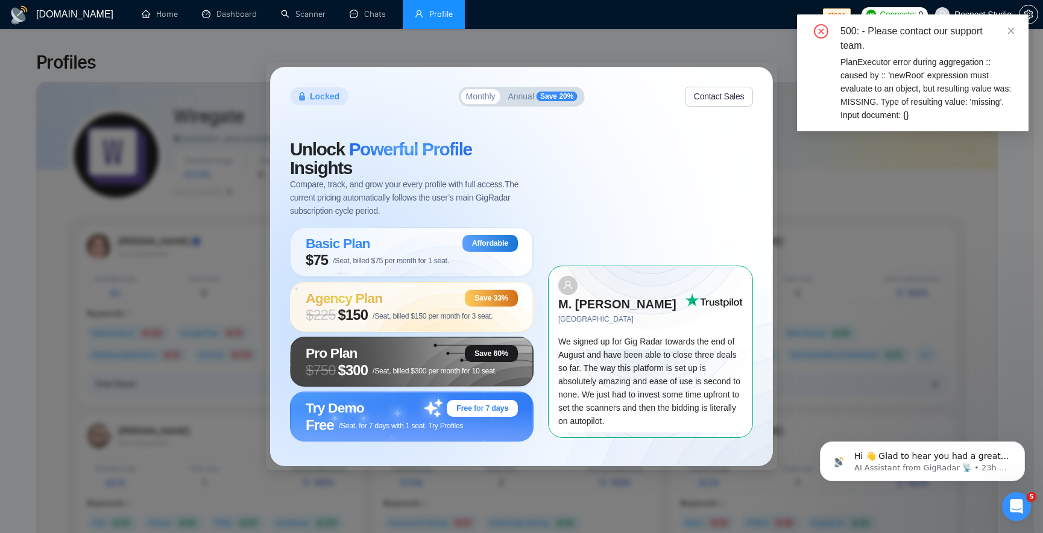
click at [1018, 25] on div "500: - Please contact our support team. PlanExecutor error during aggregation :…" at bounding box center [912, 72] width 231 height 117
click at [1013, 27] on icon "close" at bounding box center [1011, 31] width 8 height 8
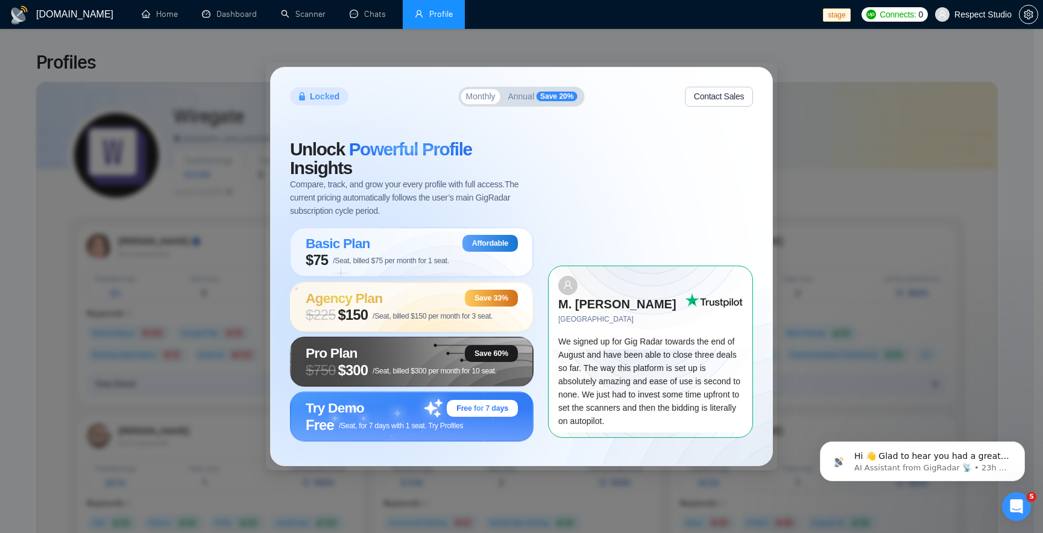
click at [1013, 27] on span "Respect Studio" at bounding box center [973, 14] width 91 height 39
click at [988, 14] on span "Respect Studio" at bounding box center [982, 14] width 57 height 0
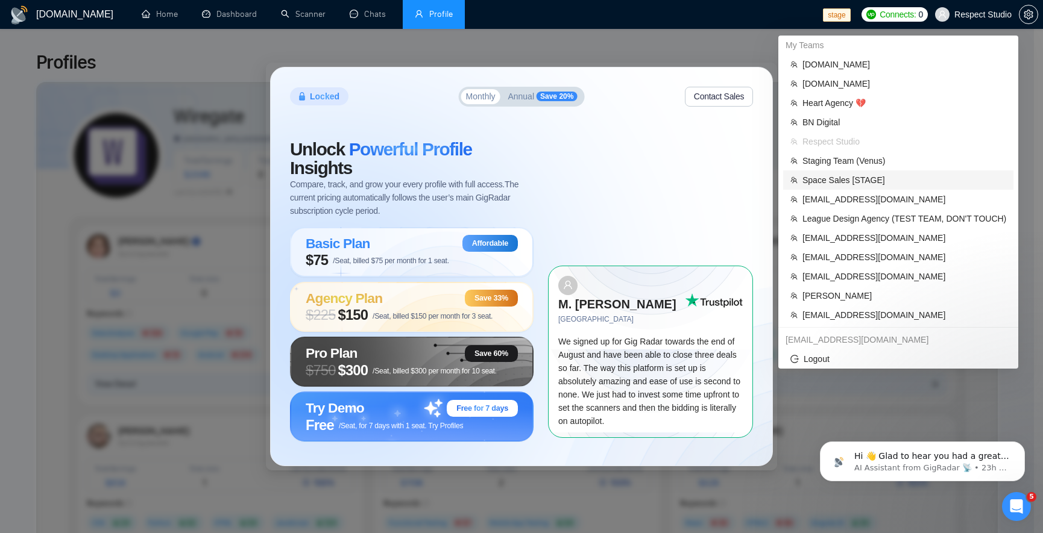
click at [844, 174] on span "Space Sales [STAGE]" at bounding box center [904, 180] width 204 height 13
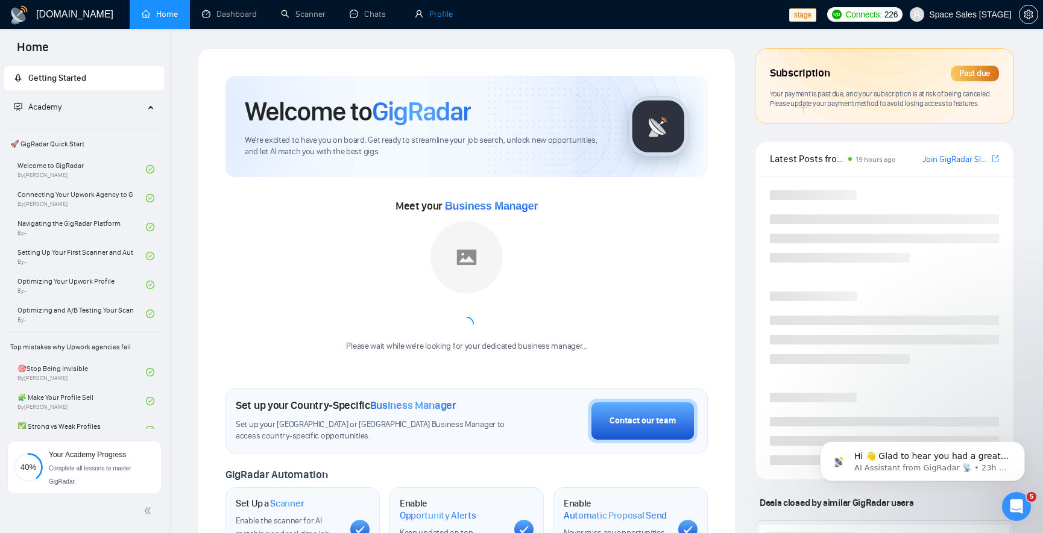
click at [435, 19] on link "Profile" at bounding box center [434, 14] width 38 height 10
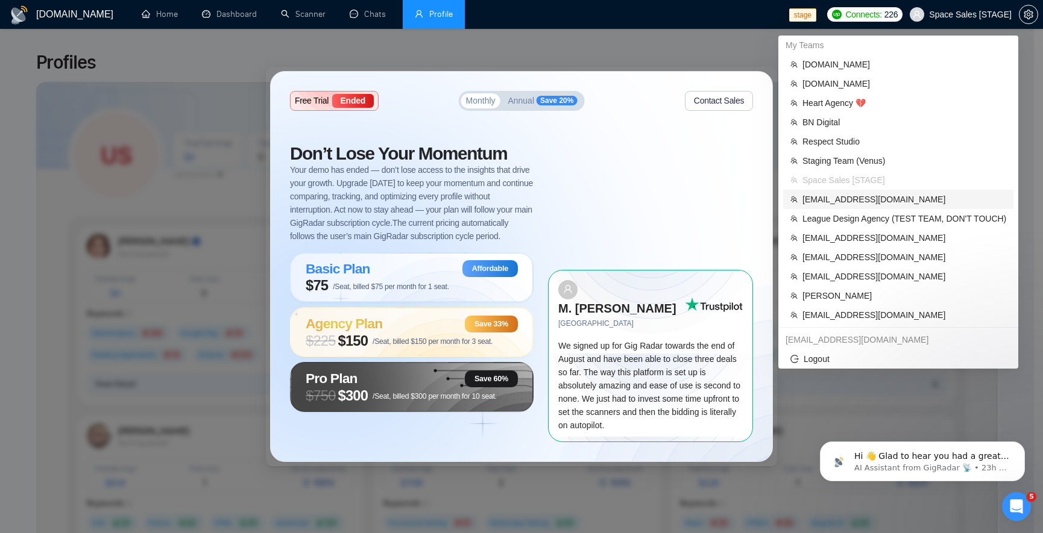
click at [867, 206] on li "[EMAIL_ADDRESS][DOMAIN_NAME]" at bounding box center [898, 199] width 230 height 19
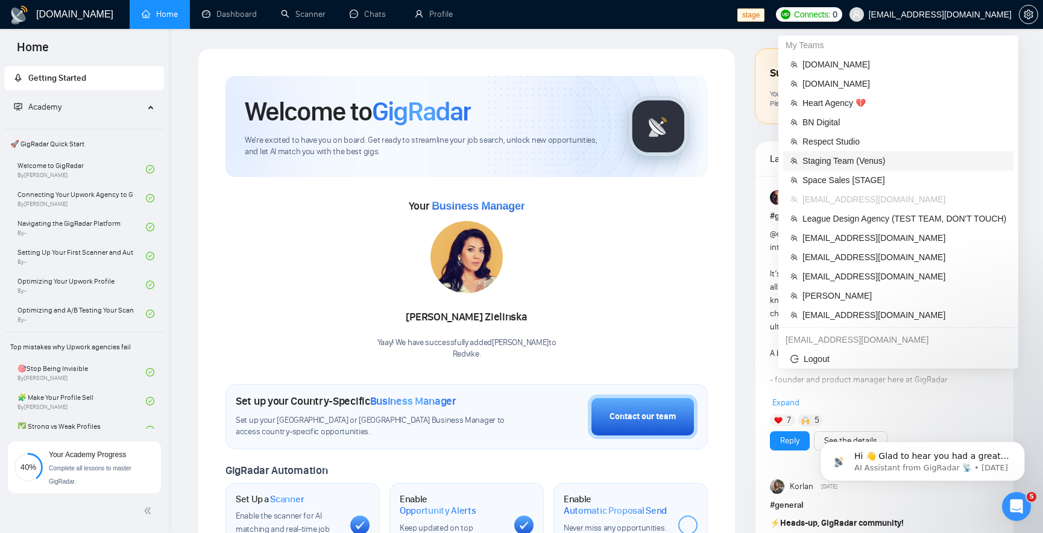
click at [855, 162] on span "Staging Team (Venus)" at bounding box center [904, 160] width 204 height 13
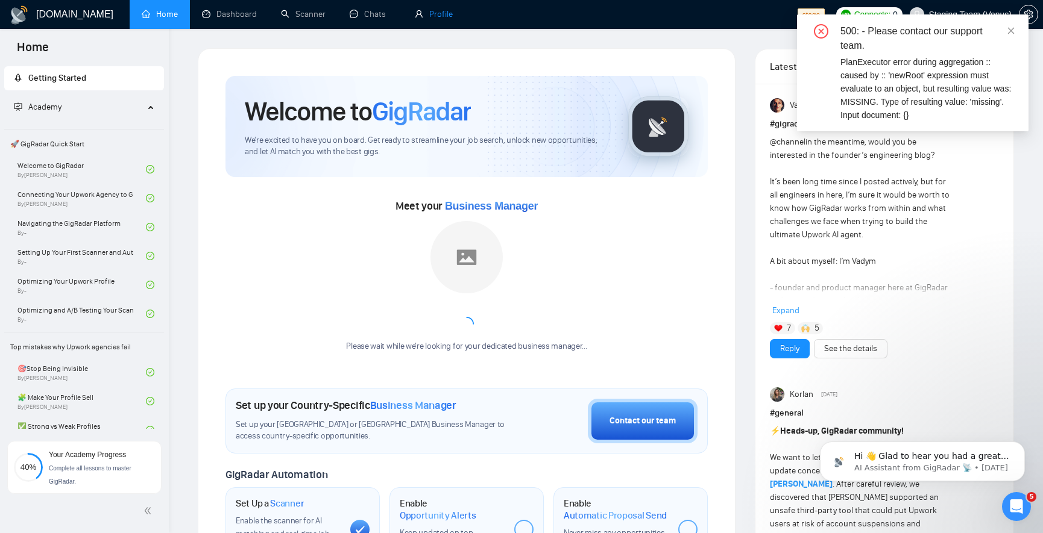
click at [445, 10] on link "Profile" at bounding box center [434, 14] width 38 height 10
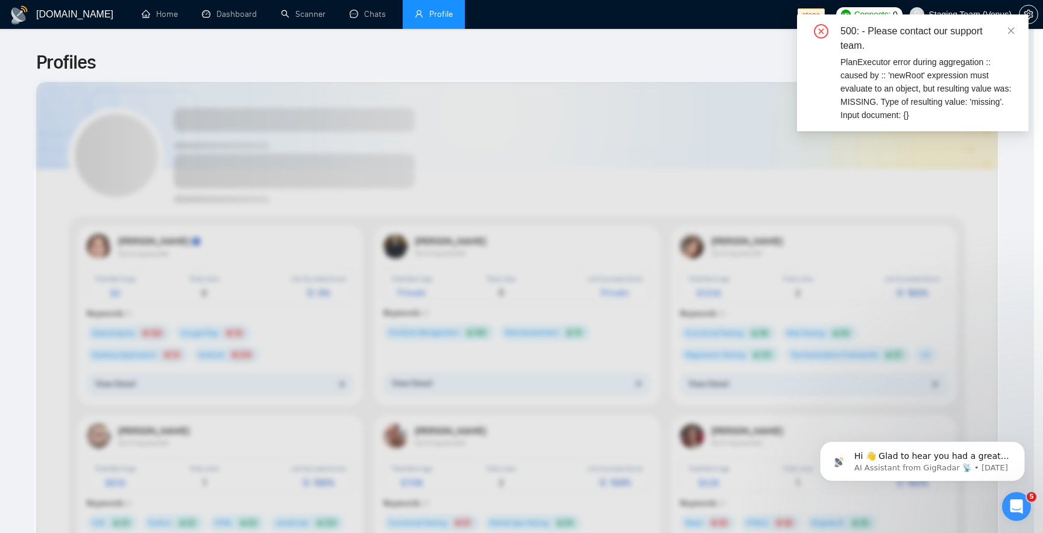
click at [410, 27] on li "Profile" at bounding box center [434, 14] width 62 height 29
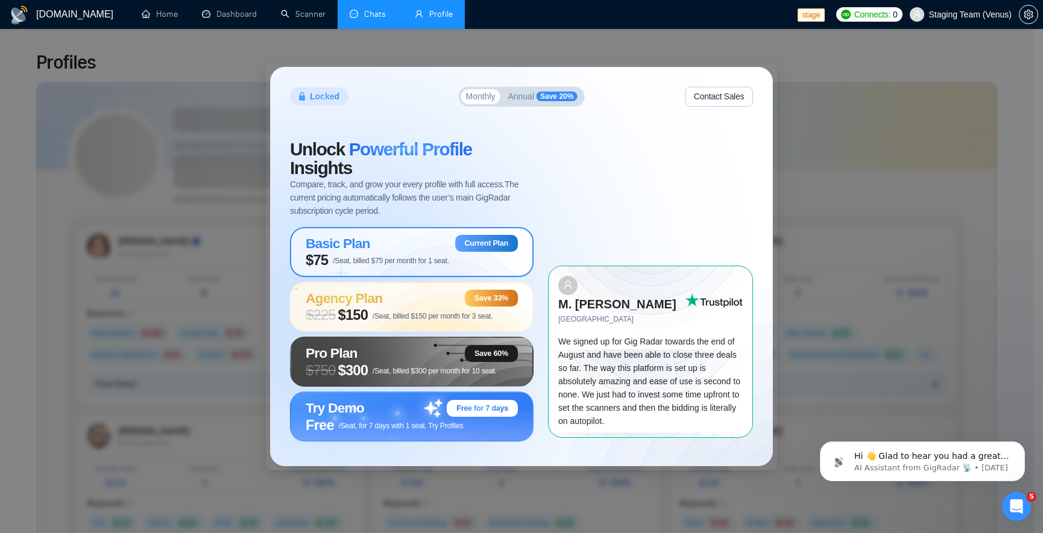
click at [384, 19] on link "Chats" at bounding box center [370, 14] width 41 height 10
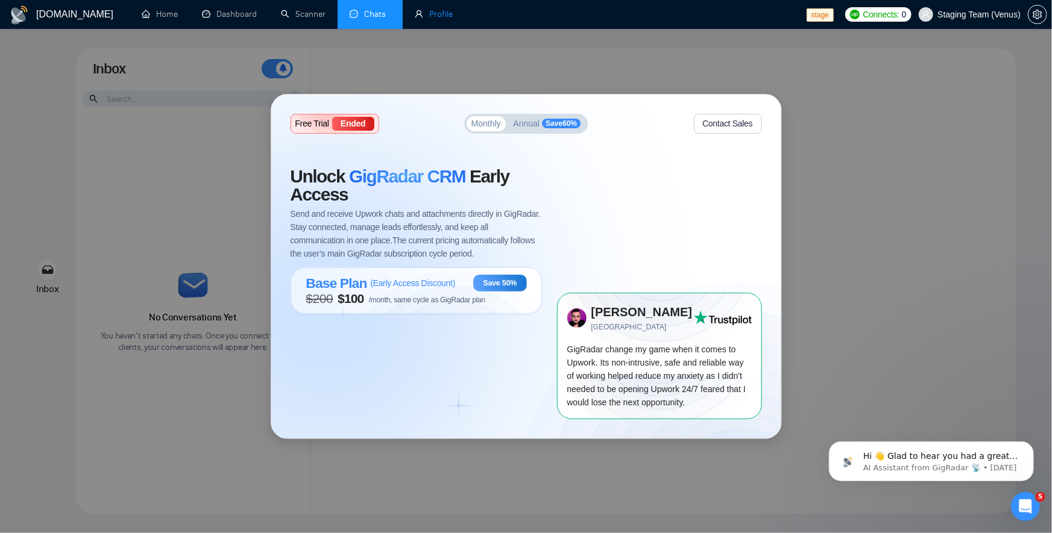
click at [415, 11] on link "Profile" at bounding box center [434, 14] width 38 height 10
